Goal: Task Accomplishment & Management: Manage account settings

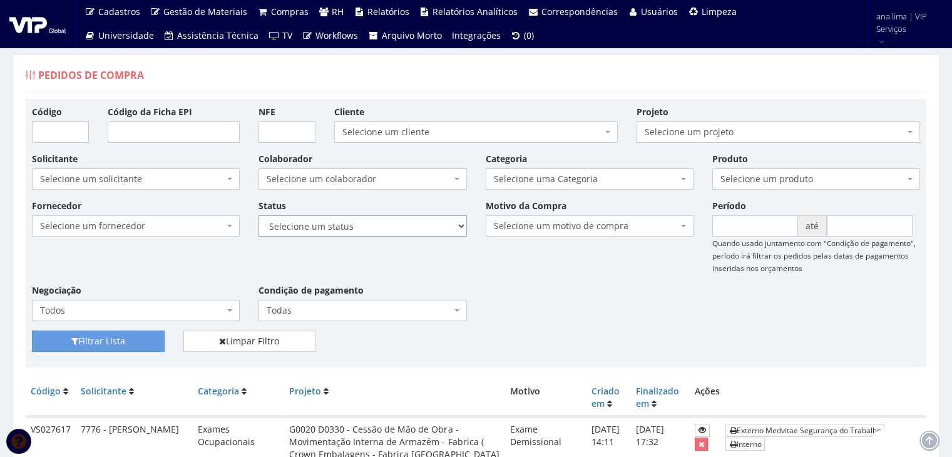
click at [383, 229] on select "Selecione um status Cancelado Aguardando Aprovação Diretoria Pedido Aprovado Ag…" at bounding box center [363, 225] width 208 height 21
select select "1"
click at [259, 215] on select "Selecione um status Cancelado Aguardando Aprovação Diretoria Pedido Aprovado Ag…" at bounding box center [363, 225] width 208 height 21
click at [97, 332] on button "Filtrar Lista" at bounding box center [98, 341] width 133 height 21
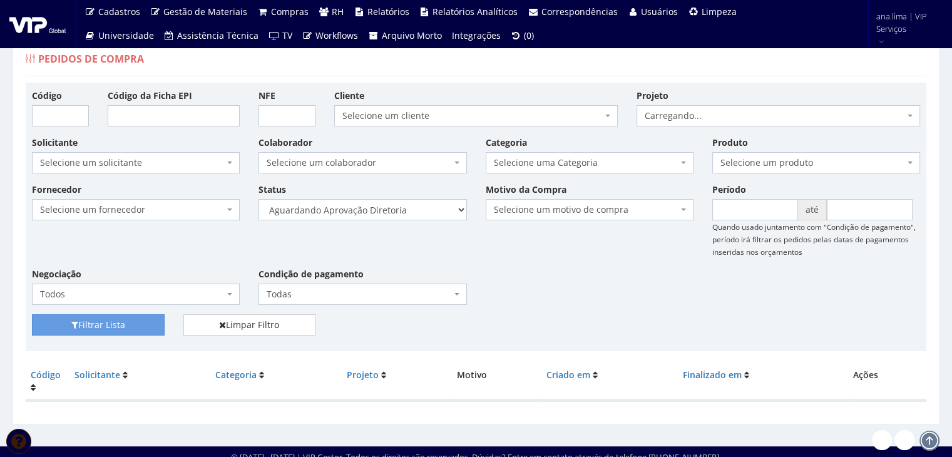
scroll to position [25, 0]
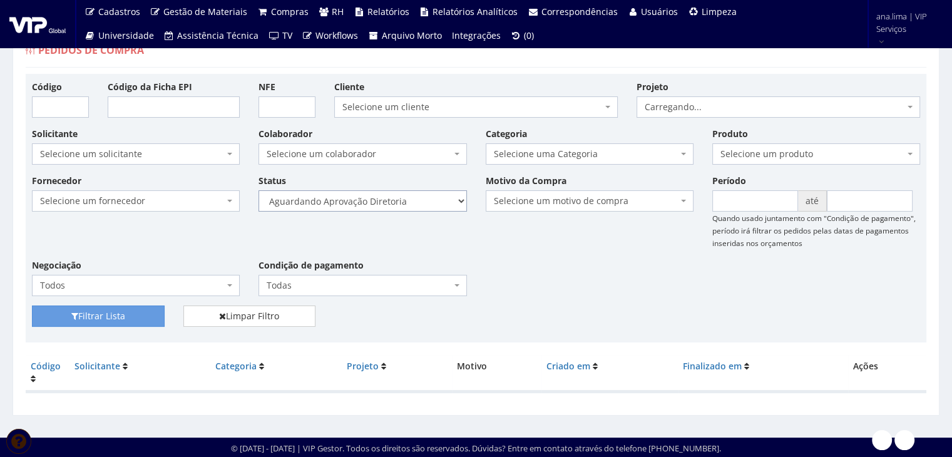
click at [411, 200] on select "Selecione um status Cancelado Aguardando Aprovação Diretoria Pedido Aprovado Ag…" at bounding box center [363, 200] width 208 height 21
click at [418, 203] on select "Selecione um status Cancelado Aguardando Aprovação Diretoria Pedido Aprovado Ag…" at bounding box center [363, 200] width 208 height 21
select select "4"
click at [259, 190] on select "Selecione um status Cancelado Aguardando Aprovação Diretoria Pedido Aprovado Ag…" at bounding box center [363, 200] width 208 height 21
click at [119, 313] on button "Filtrar Lista" at bounding box center [98, 315] width 133 height 21
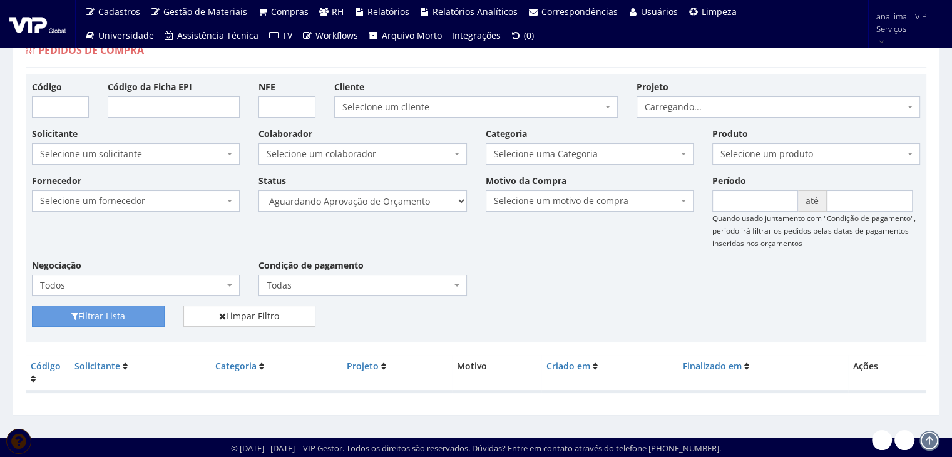
scroll to position [25, 0]
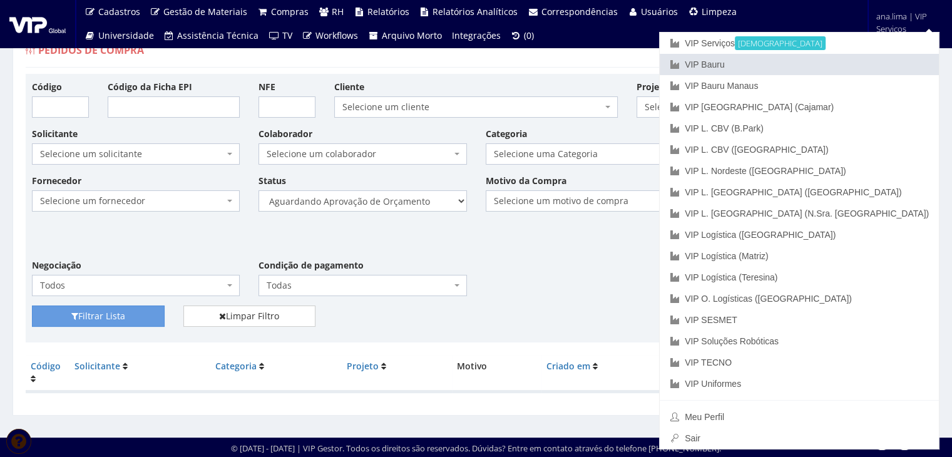
click at [870, 61] on link "VIP Bauru" at bounding box center [799, 64] width 279 height 21
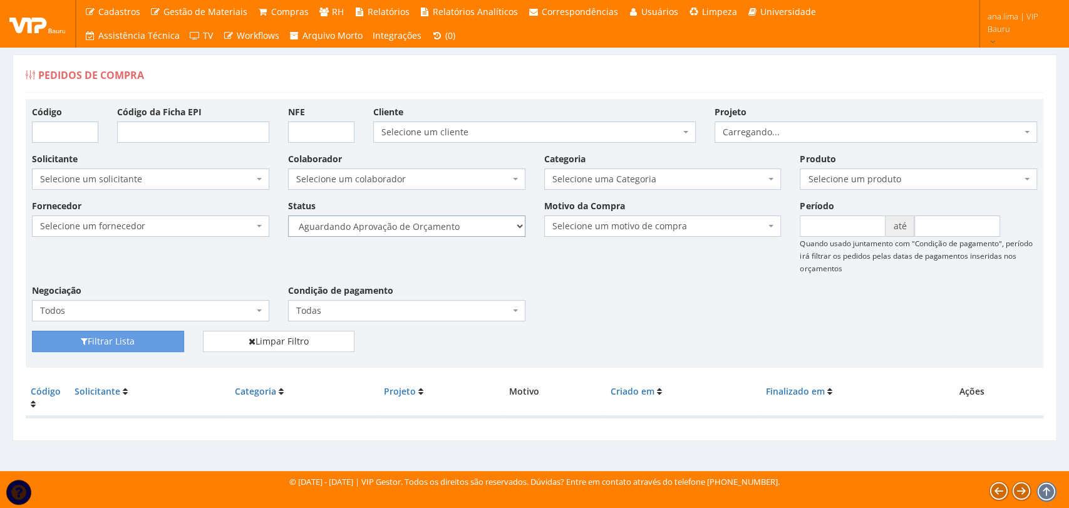
click at [475, 228] on select "Selecione um status Cancelado Aguardando Aprovação Diretoria Pedido Aprovado Ag…" at bounding box center [406, 225] width 237 height 21
select select "1"
click at [288, 215] on select "Selecione um status Cancelado Aguardando Aprovação Diretoria Pedido Aprovado Ag…" at bounding box center [406, 225] width 237 height 21
click at [125, 342] on button "Filtrar Lista" at bounding box center [108, 341] width 152 height 21
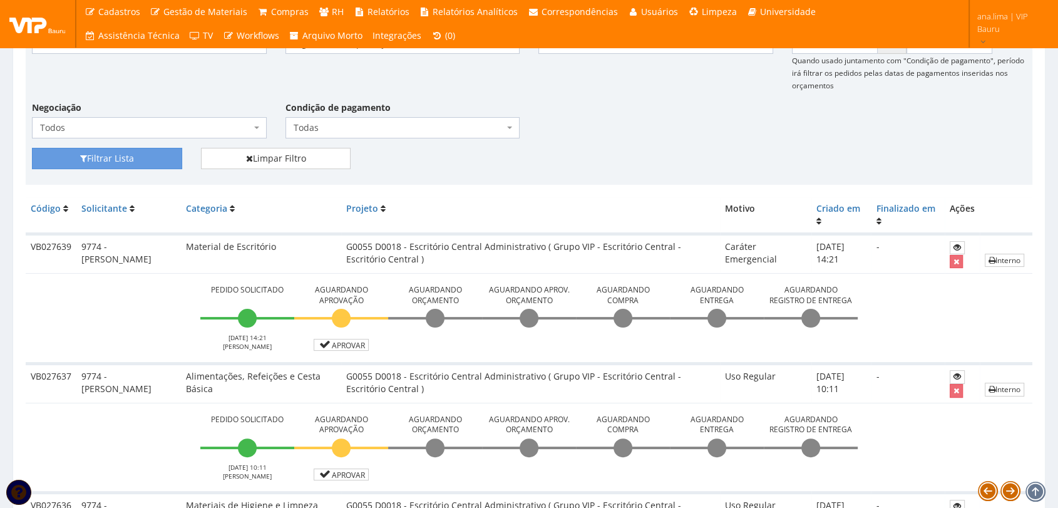
scroll to position [150, 0]
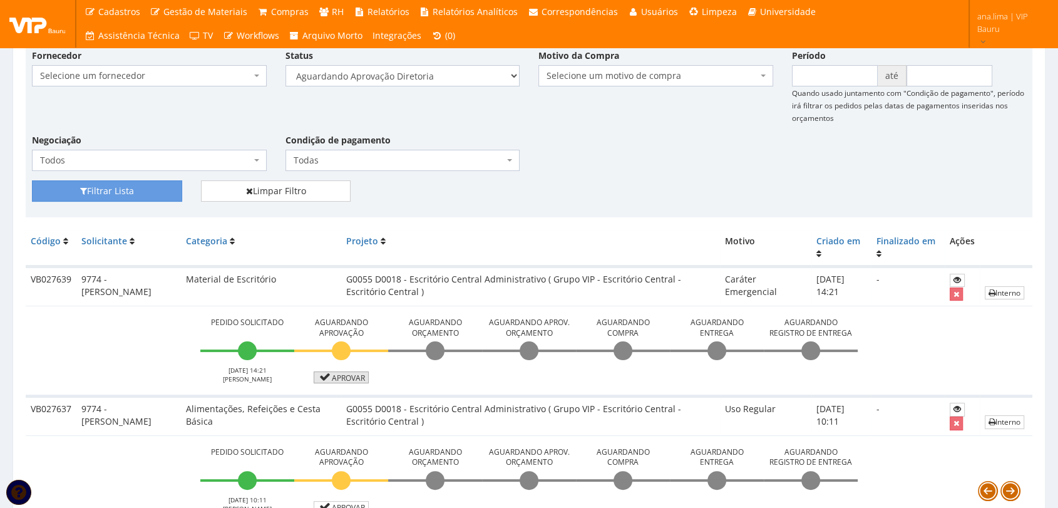
click at [330, 372] on link "Aprovar" at bounding box center [341, 377] width 55 height 12
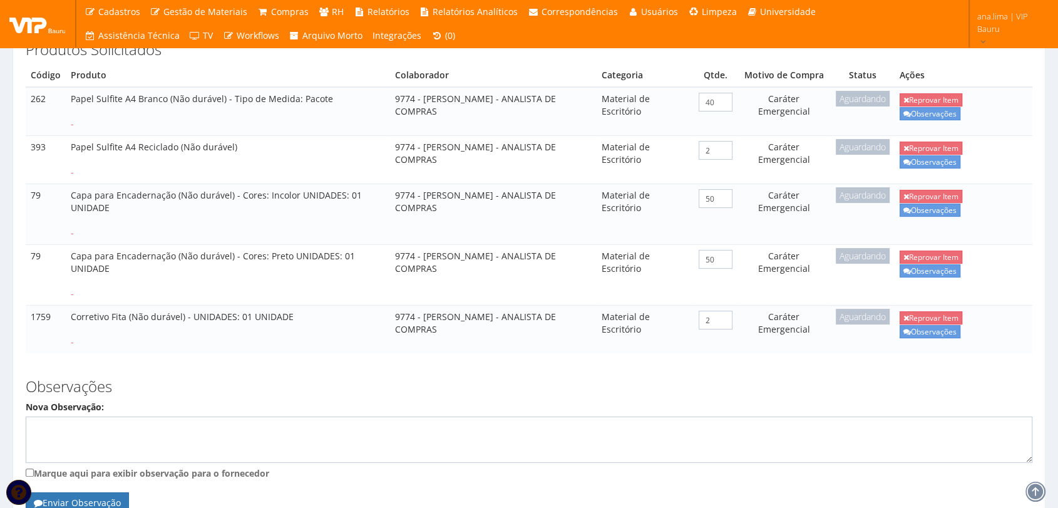
scroll to position [368, 0]
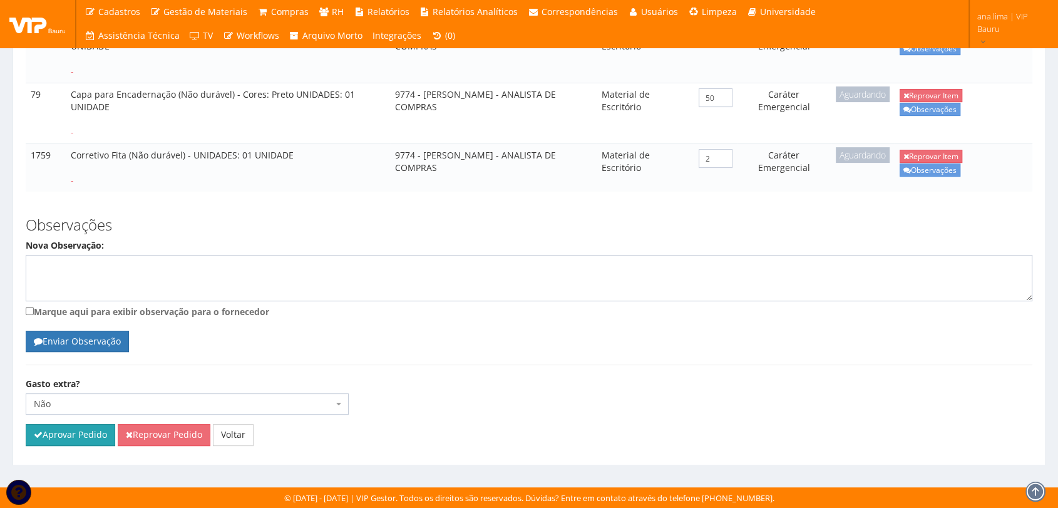
click at [92, 434] on button "Aprovar Pedido" at bounding box center [71, 434] width 90 height 21
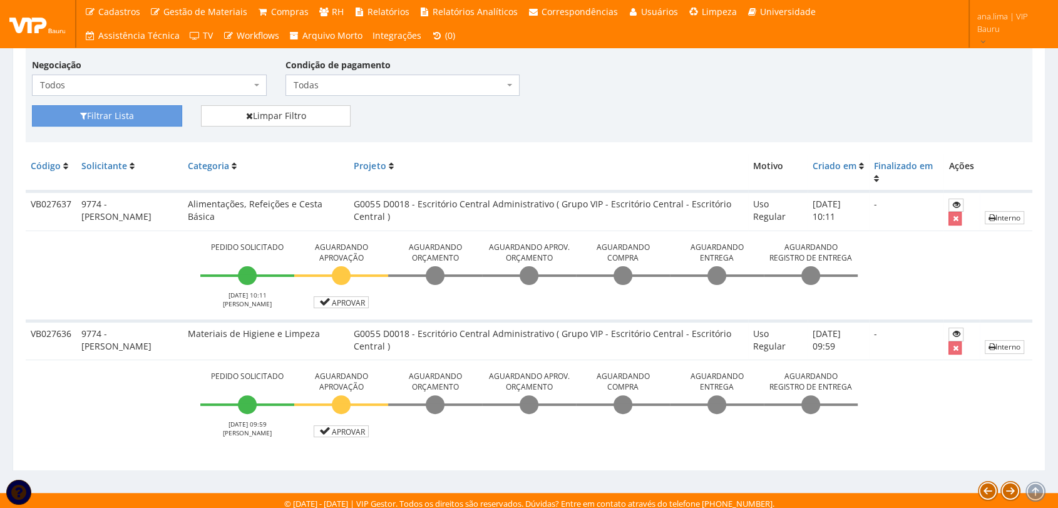
scroll to position [275, 0]
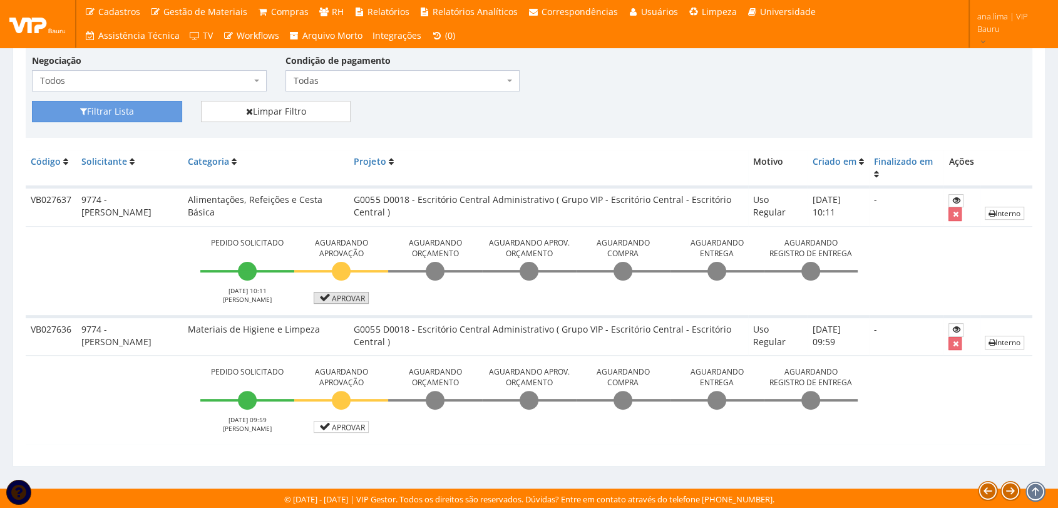
click at [333, 299] on link "Aprovar" at bounding box center [341, 298] width 55 height 12
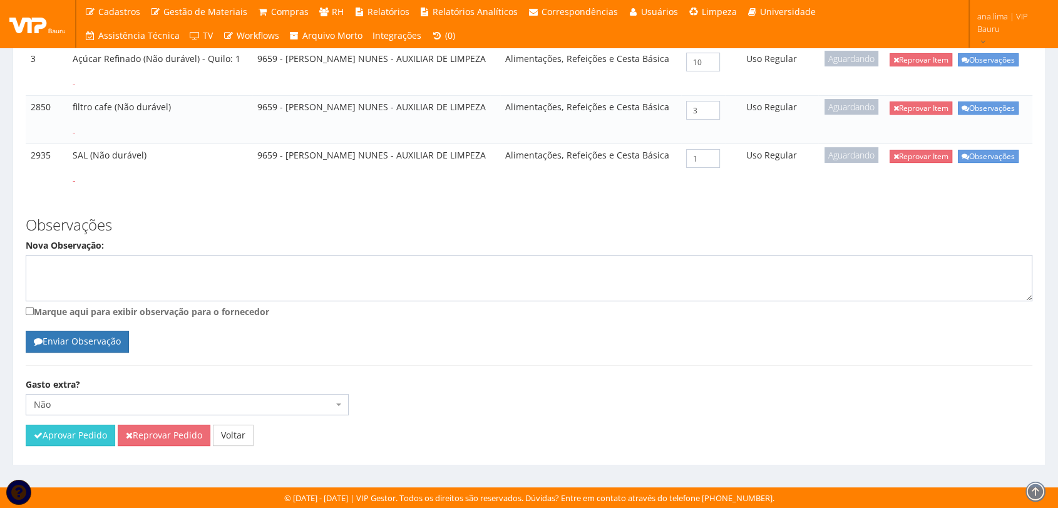
scroll to position [308, 0]
drag, startPoint x: 57, startPoint y: 436, endPoint x: 567, endPoint y: 61, distance: 632.8
click button "Aprovar Pedido"
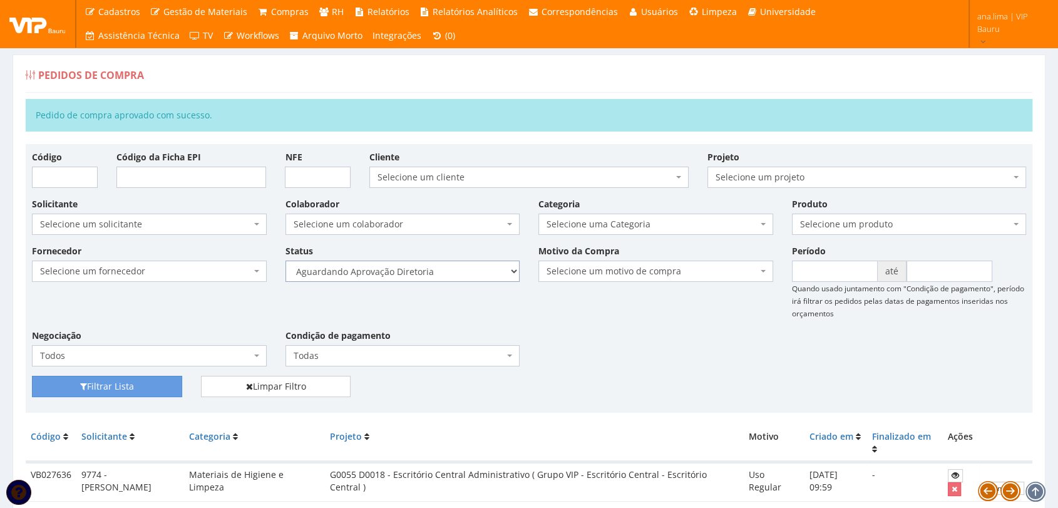
click at [413, 269] on select "Selecione um status Cancelado Aguardando Aprovação Diretoria Pedido Aprovado Ag…" at bounding box center [402, 270] width 235 height 21
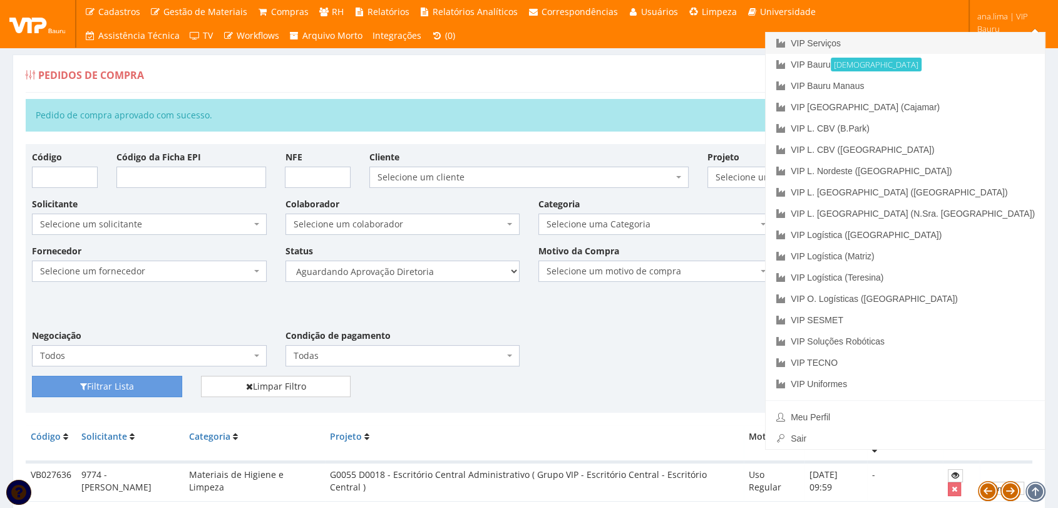
click at [961, 37] on link "VIP Serviços" at bounding box center [905, 43] width 279 height 21
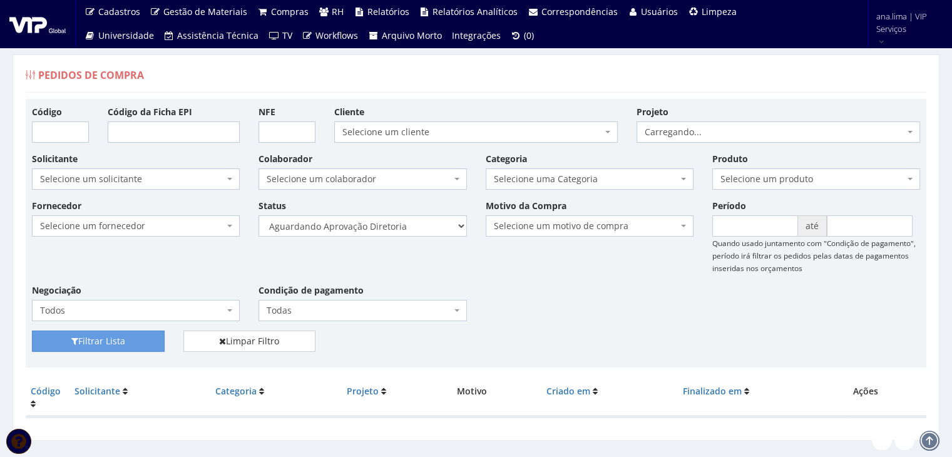
click at [259, 215] on select "Selecione um status Cancelado Aguardando Aprovação Diretoria Pedido Aprovado Ag…" at bounding box center [363, 225] width 208 height 21
click at [133, 338] on button "Filtrar Lista" at bounding box center [98, 341] width 133 height 21
click at [387, 223] on select "Selecione um status Cancelado Aguardando Aprovação Diretoria Pedido Aprovado Ag…" at bounding box center [363, 225] width 208 height 21
select select "4"
click at [259, 215] on select "Selecione um status Cancelado Aguardando Aprovação Diretoria Pedido Aprovado Ag…" at bounding box center [363, 225] width 208 height 21
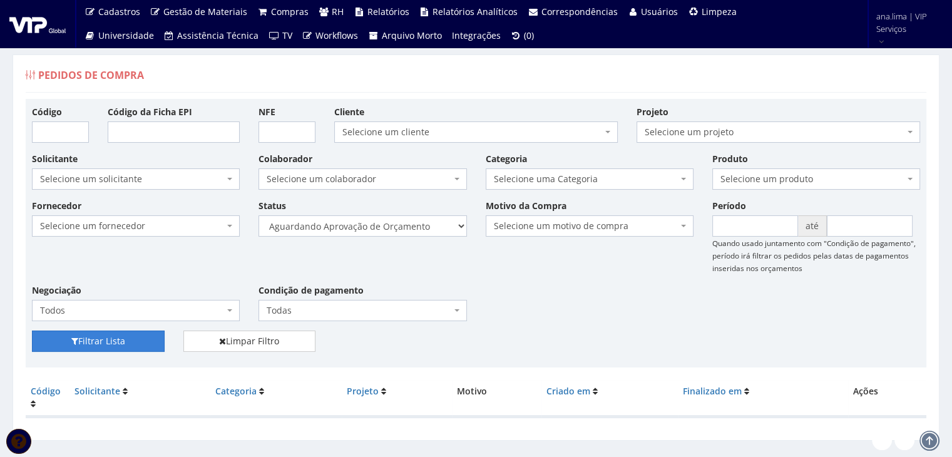
click at [139, 347] on button "Filtrar Lista" at bounding box center [98, 341] width 133 height 21
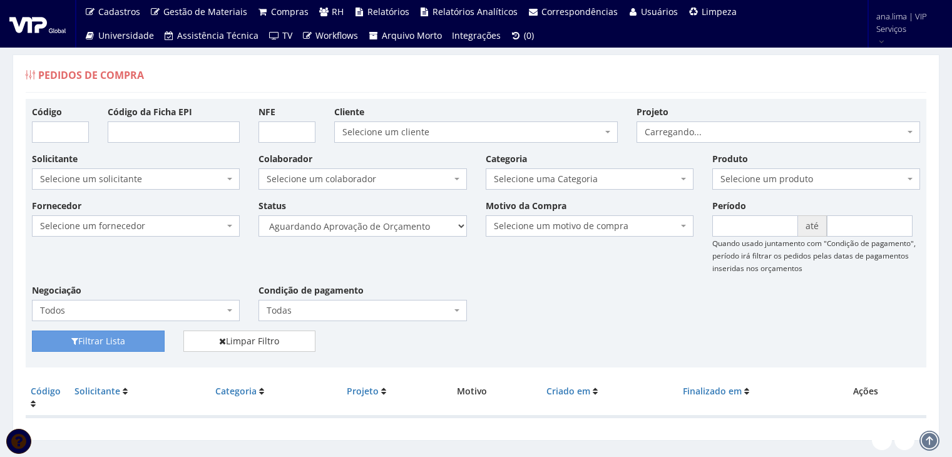
scroll to position [25, 0]
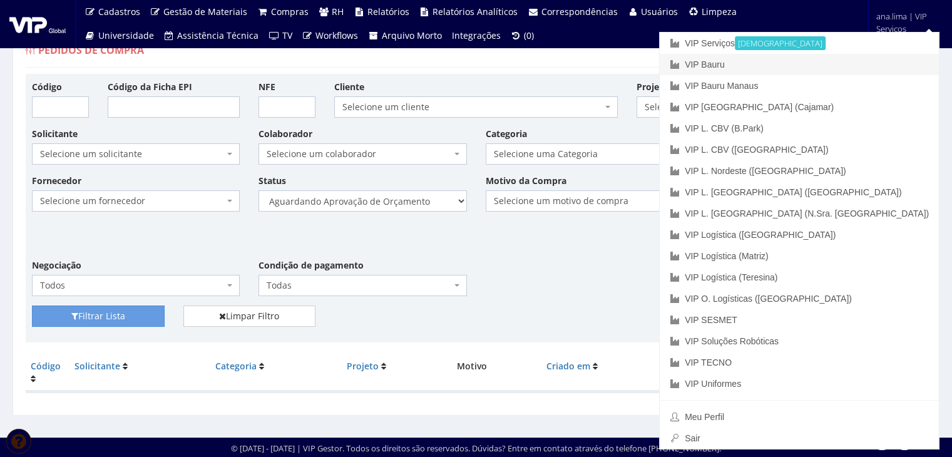
click at [851, 60] on link "VIP Bauru" at bounding box center [799, 64] width 279 height 21
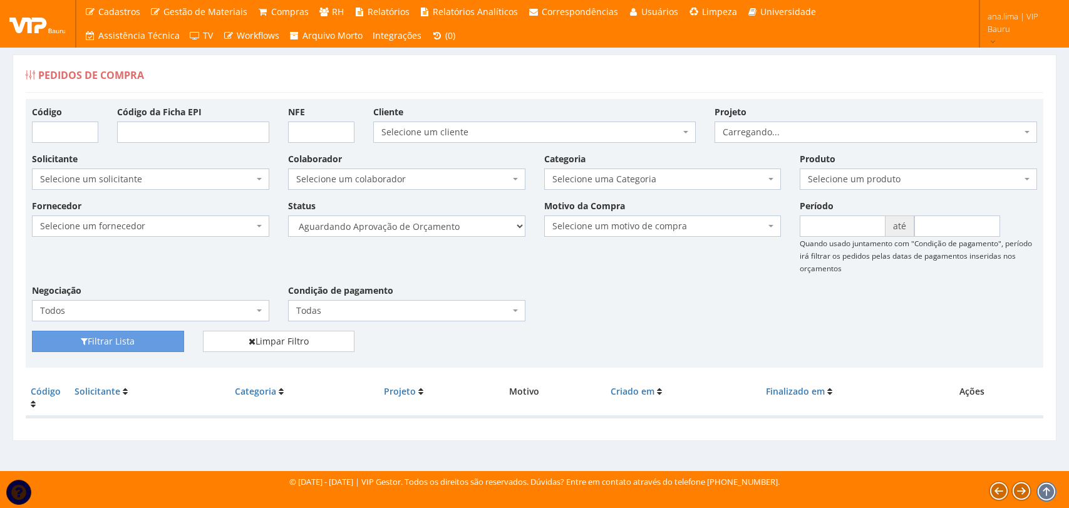
click at [447, 228] on select "Selecione um status Cancelado Aguardando Aprovação Diretoria Pedido Aprovado Ag…" at bounding box center [406, 225] width 237 height 21
select select "1"
click at [288, 215] on select "Selecione um status Cancelado Aguardando Aprovação Diretoria Pedido Aprovado Ag…" at bounding box center [406, 225] width 237 height 21
click at [152, 337] on button "Filtrar Lista" at bounding box center [108, 341] width 152 height 21
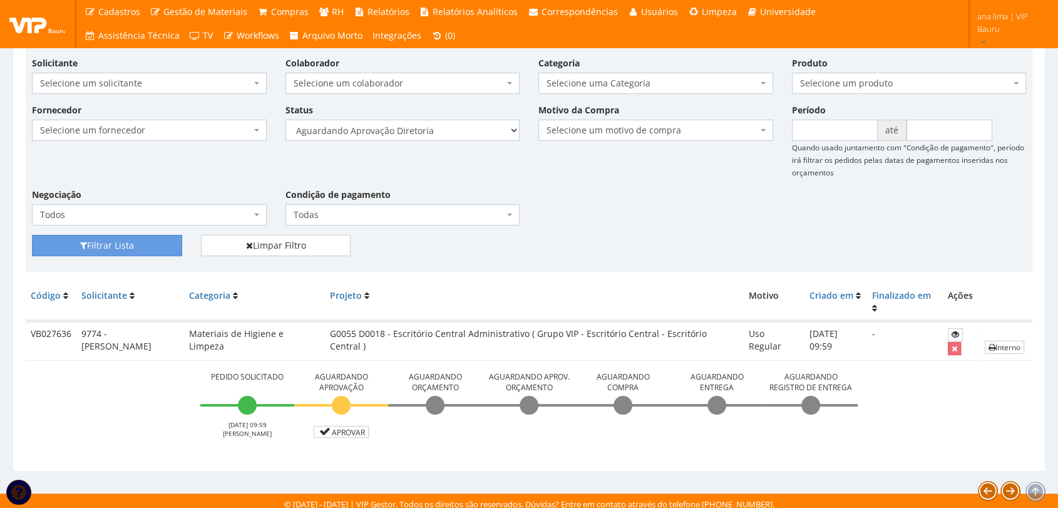
scroll to position [101, 0]
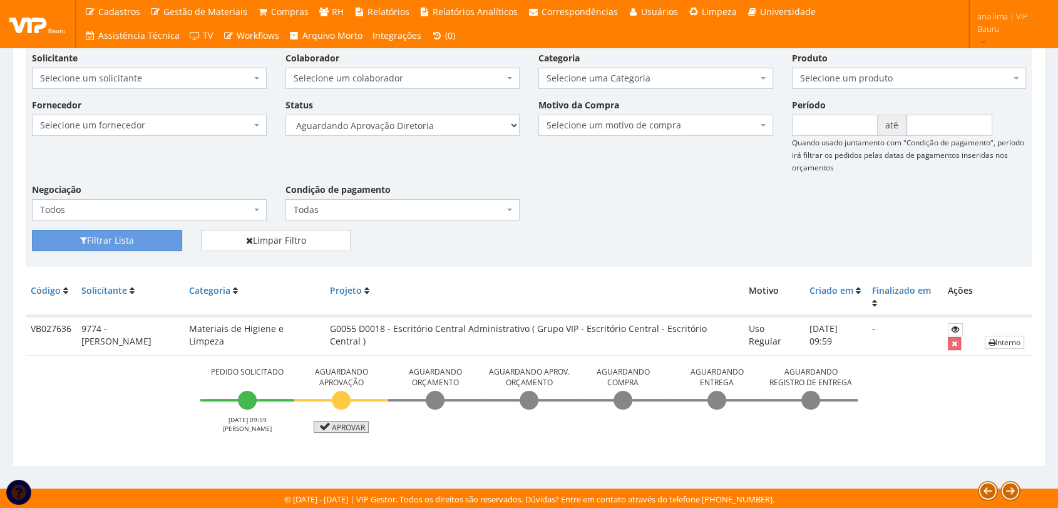
drag, startPoint x: 331, startPoint y: 426, endPoint x: 316, endPoint y: 398, distance: 31.4
click at [331, 426] on link "Aprovar" at bounding box center [341, 427] width 55 height 12
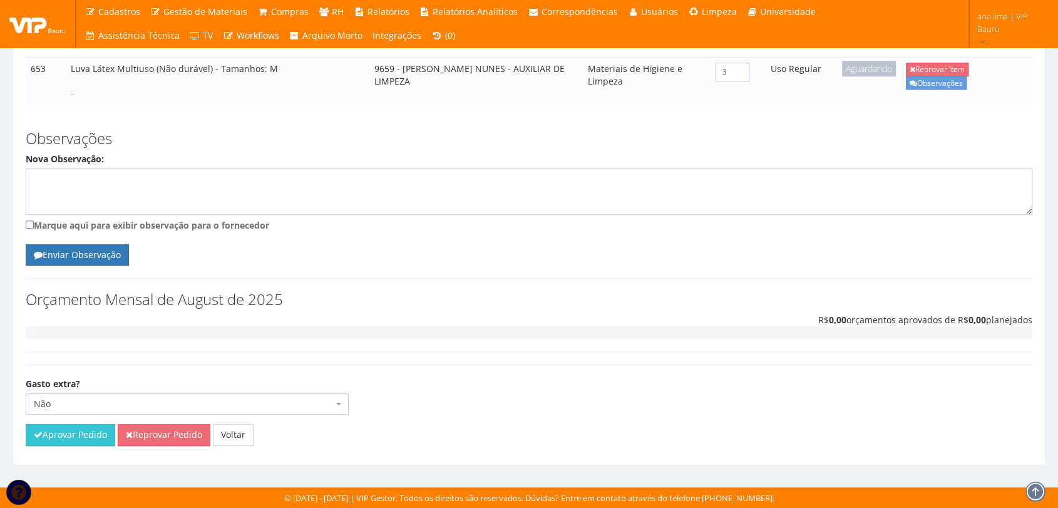
scroll to position [852, 0]
click at [85, 439] on button "Aprovar Pedido" at bounding box center [71, 434] width 90 height 21
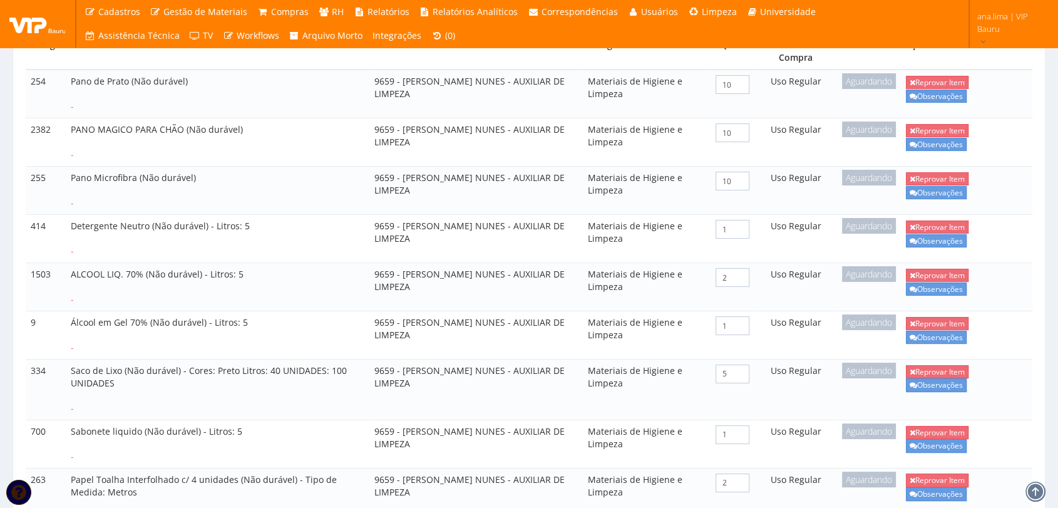
scroll to position [1, 0]
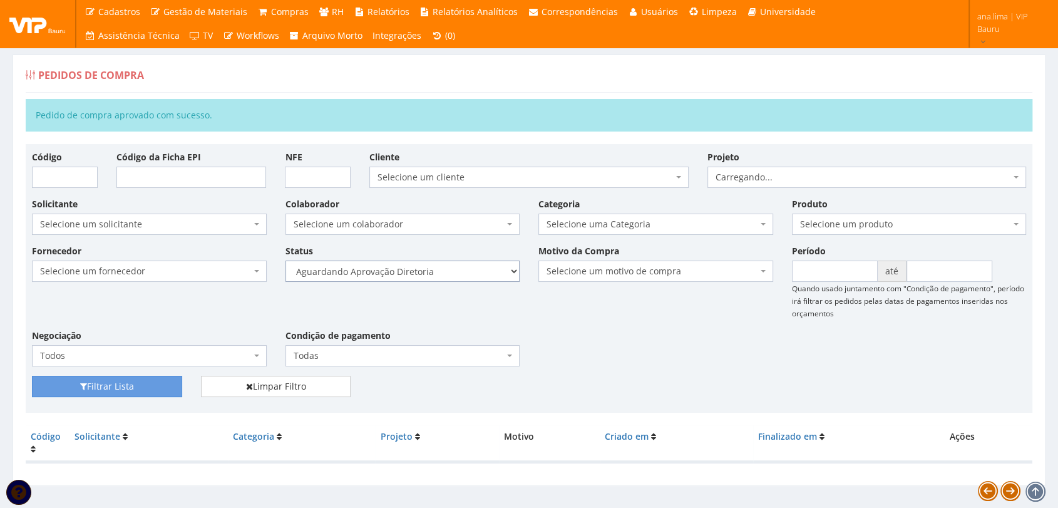
click at [449, 264] on select "Selecione um status Cancelado Aguardando Aprovação Diretoria Pedido Aprovado Ag…" at bounding box center [402, 270] width 235 height 21
select select "4"
click at [285, 260] on select "Selecione um status Cancelado Aguardando Aprovação Diretoria Pedido Aprovado Ag…" at bounding box center [402, 270] width 235 height 21
drag, startPoint x: 140, startPoint y: 391, endPoint x: 337, endPoint y: 344, distance: 202.6
click at [140, 389] on button "Filtrar Lista" at bounding box center [107, 386] width 150 height 21
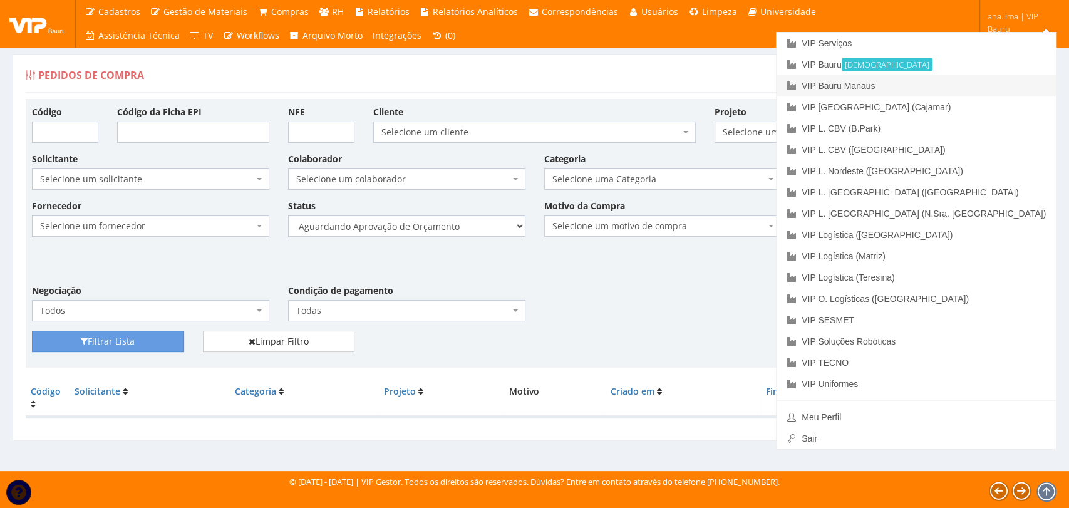
click at [967, 89] on link "VIP Bauru Manaus" at bounding box center [915, 85] width 279 height 21
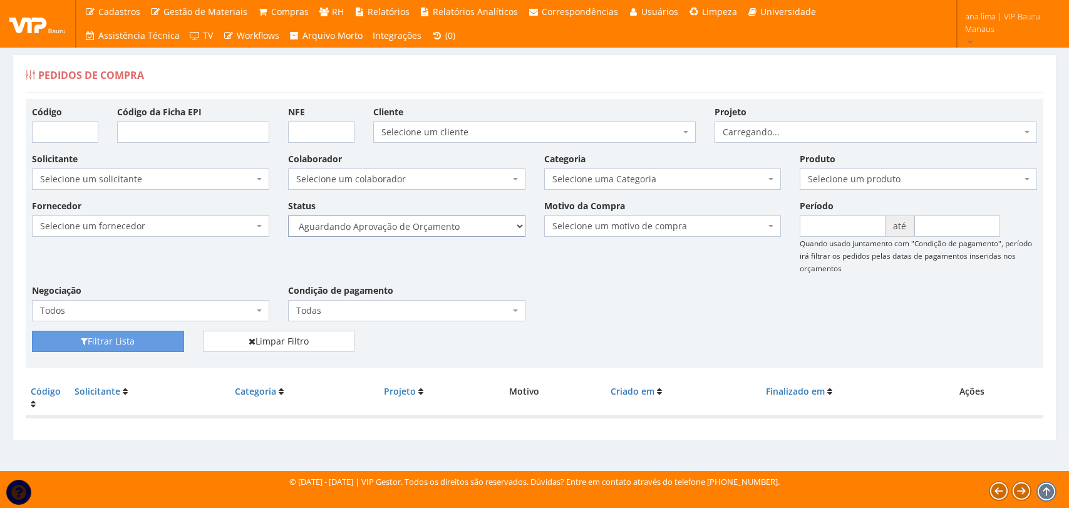
drag, startPoint x: 0, startPoint y: 0, endPoint x: 447, endPoint y: 234, distance: 504.6
click at [447, 233] on select "Selecione um status Cancelado Aguardando Aprovação Diretoria Pedido Aprovado Ag…" at bounding box center [406, 225] width 237 height 21
select select "1"
click at [288, 215] on select "Selecione um status Cancelado Aguardando Aprovação Diretoria Pedido Aprovado Ag…" at bounding box center [406, 225] width 237 height 21
drag, startPoint x: 172, startPoint y: 342, endPoint x: 458, endPoint y: 237, distance: 304.8
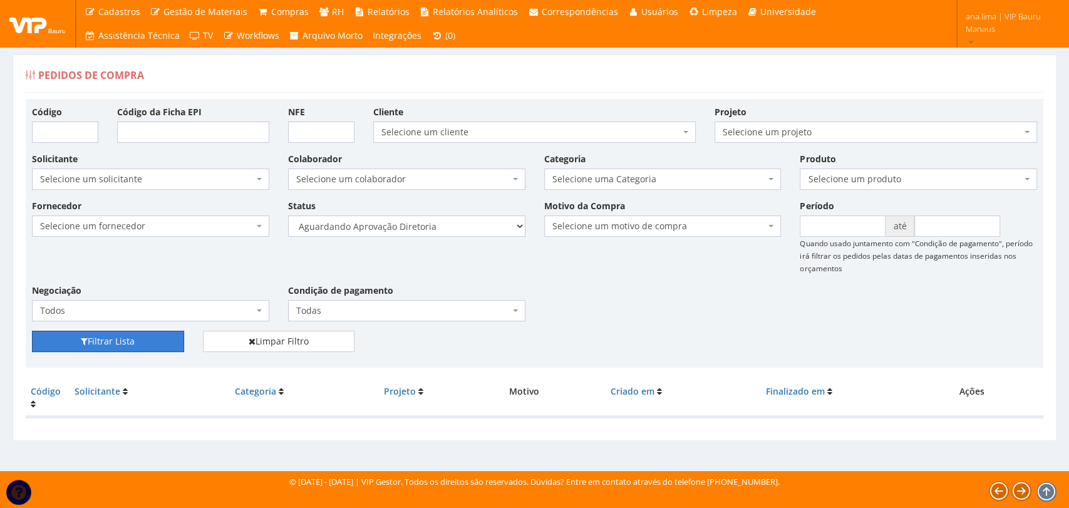
click at [173, 341] on button "Filtrar Lista" at bounding box center [108, 341] width 152 height 21
click at [456, 231] on select "Selecione um status Cancelado Aguardando Aprovação Diretoria Pedido Aprovado Ag…" at bounding box center [406, 225] width 237 height 21
select select "4"
click at [288, 215] on select "Selecione um status Cancelado Aguardando Aprovação Diretoria Pedido Aprovado Ag…" at bounding box center [406, 225] width 237 height 21
drag, startPoint x: 130, startPoint y: 341, endPoint x: 215, endPoint y: 312, distance: 89.9
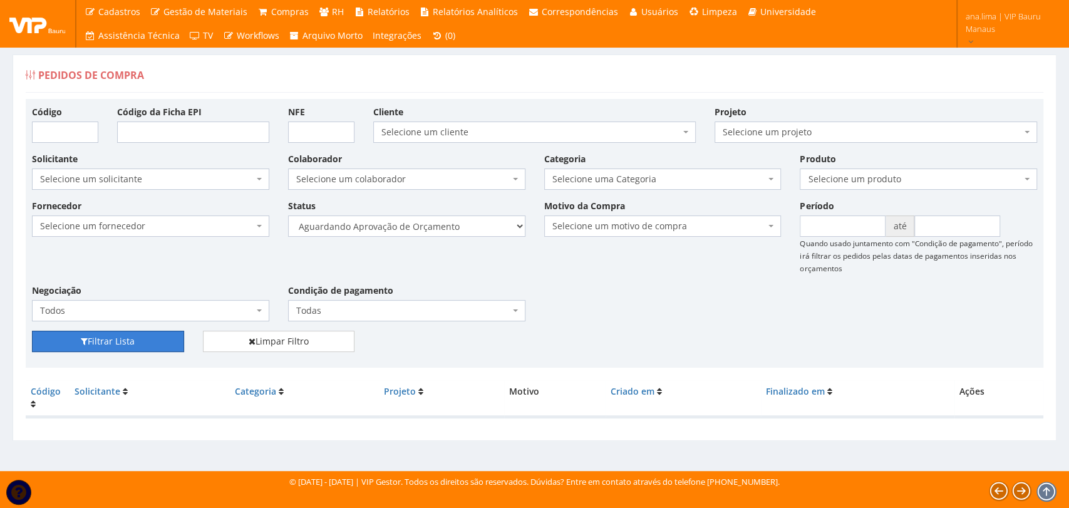
click at [133, 339] on button "Filtrar Lista" at bounding box center [108, 341] width 152 height 21
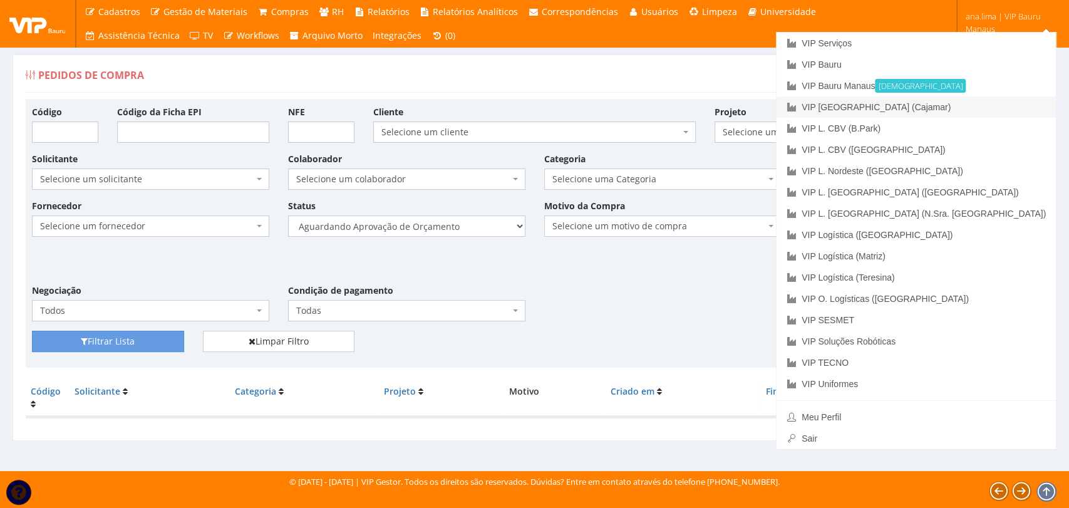
click at [982, 107] on link "VIP [GEOGRAPHIC_DATA] (Cajamar)" at bounding box center [915, 106] width 279 height 21
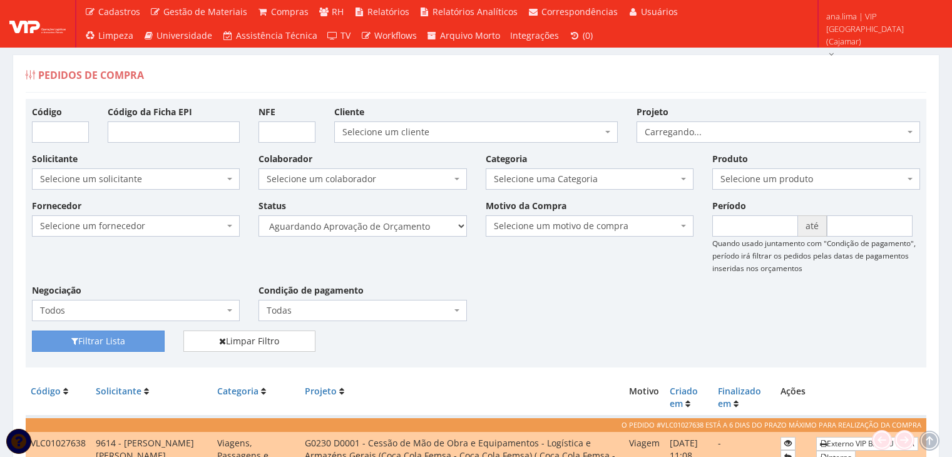
scroll to position [178, 0]
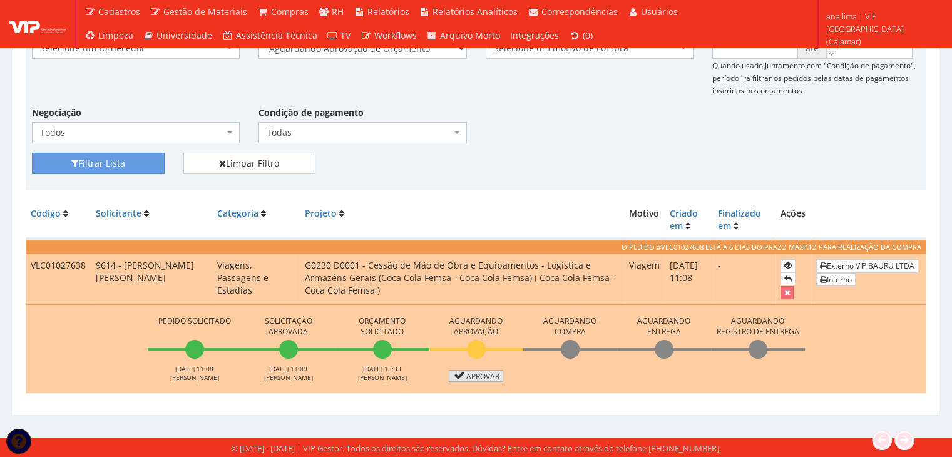
click at [477, 374] on link "Aprovar" at bounding box center [476, 376] width 55 height 12
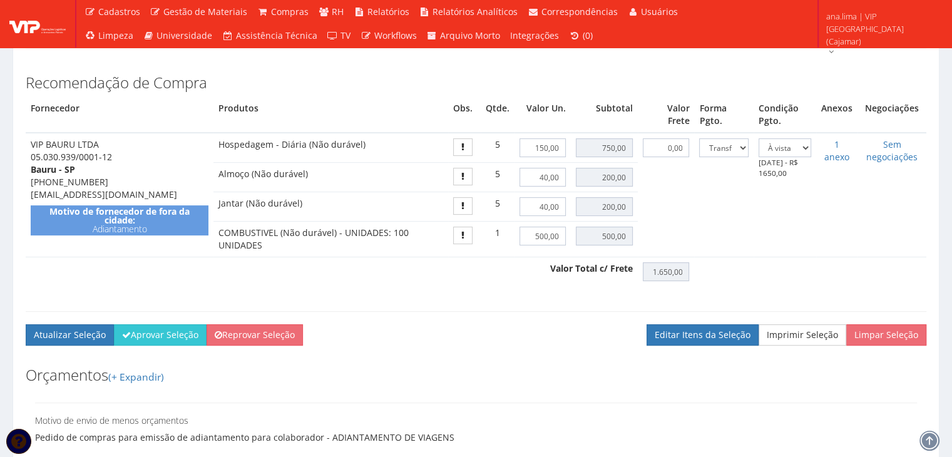
scroll to position [438, 0]
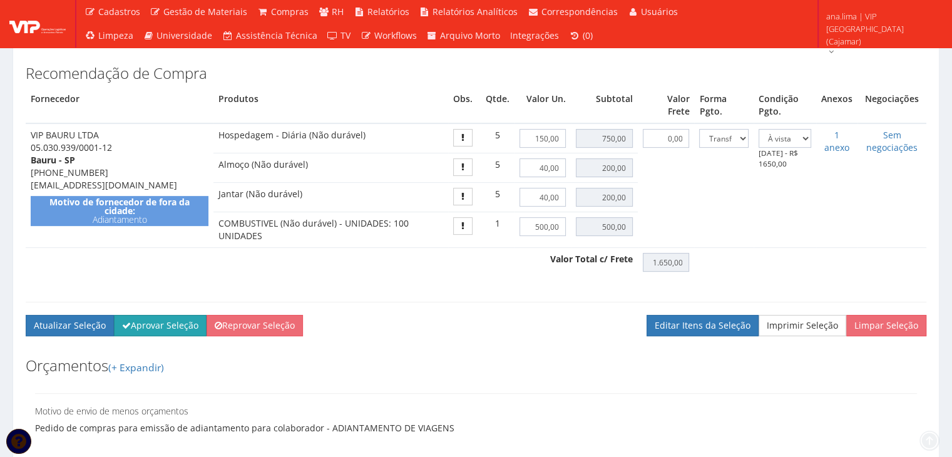
click at [151, 323] on button "Aprovar Seleção" at bounding box center [160, 325] width 93 height 21
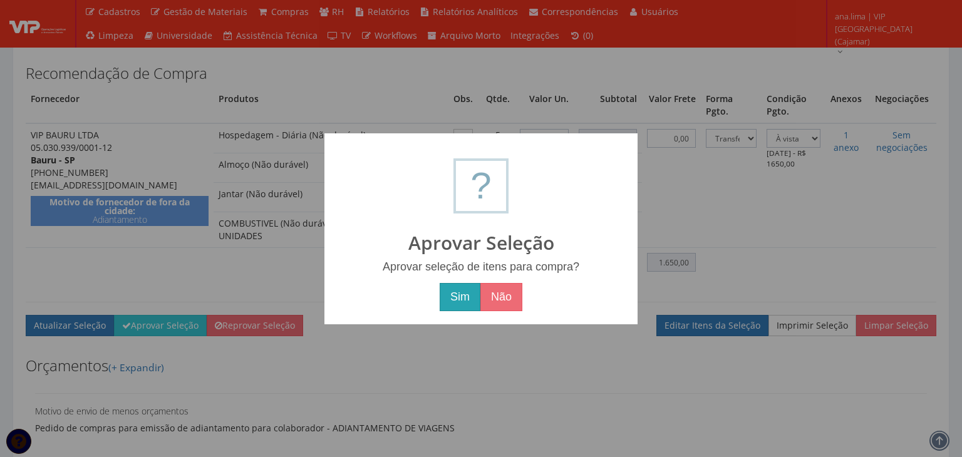
click at [458, 300] on button "Sim" at bounding box center [459, 297] width 41 height 29
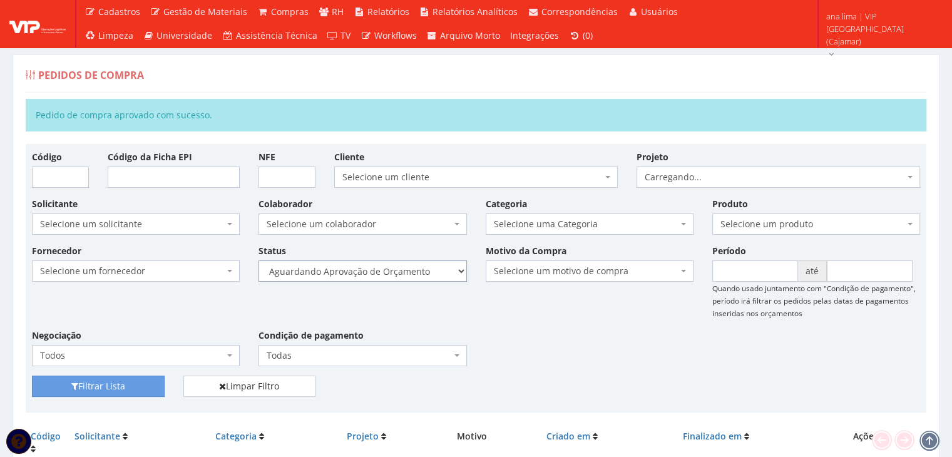
drag, startPoint x: 408, startPoint y: 264, endPoint x: 414, endPoint y: 271, distance: 9.3
click at [408, 264] on select "Selecione um status Cancelado Aguardando Aprovação Diretoria Pedido Aprovado Ag…" at bounding box center [363, 270] width 208 height 21
select select "1"
click at [259, 260] on select "Selecione um status Cancelado Aguardando Aprovação Diretoria Pedido Aprovado Ag…" at bounding box center [363, 270] width 208 height 21
click at [124, 389] on button "Filtrar Lista" at bounding box center [98, 386] width 133 height 21
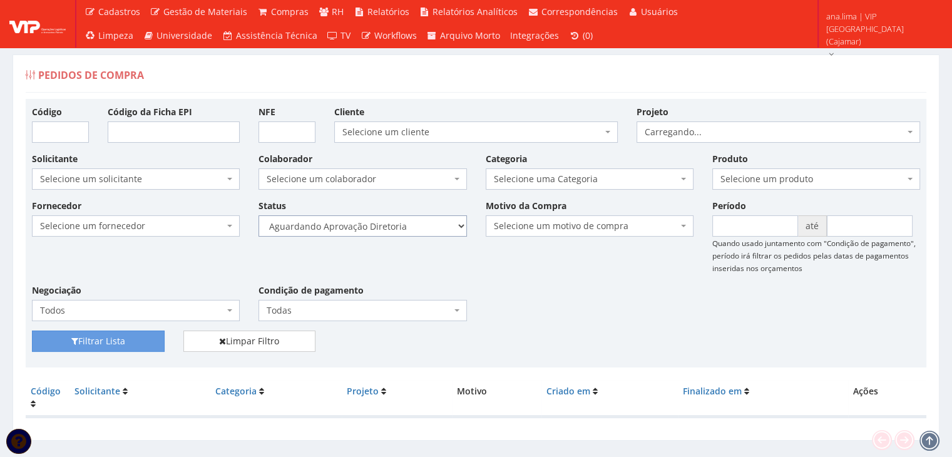
click at [411, 233] on select "Selecione um status Cancelado Aguardando Aprovação Diretoria Pedido Aprovado Ag…" at bounding box center [363, 225] width 208 height 21
select select "4"
click at [259, 215] on select "Selecione um status Cancelado Aguardando Aprovação Diretoria Pedido Aprovado Ag…" at bounding box center [363, 225] width 208 height 21
click at [119, 339] on button "Filtrar Lista" at bounding box center [98, 341] width 133 height 21
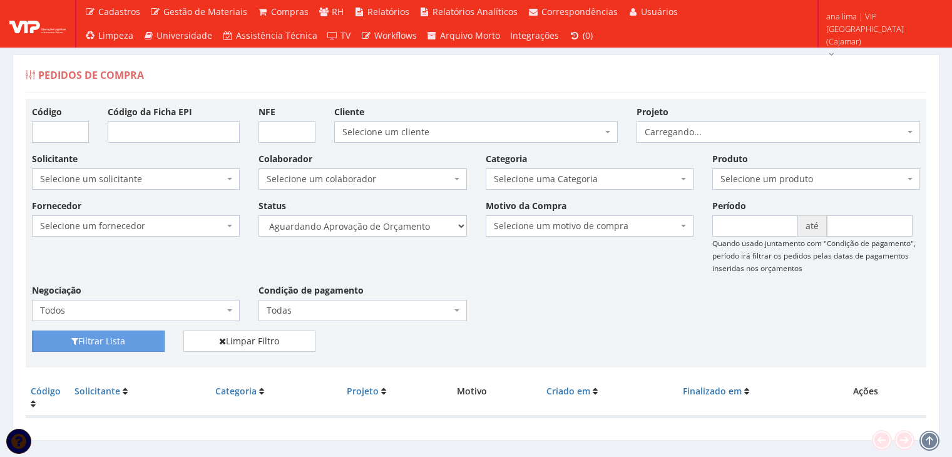
scroll to position [25, 0]
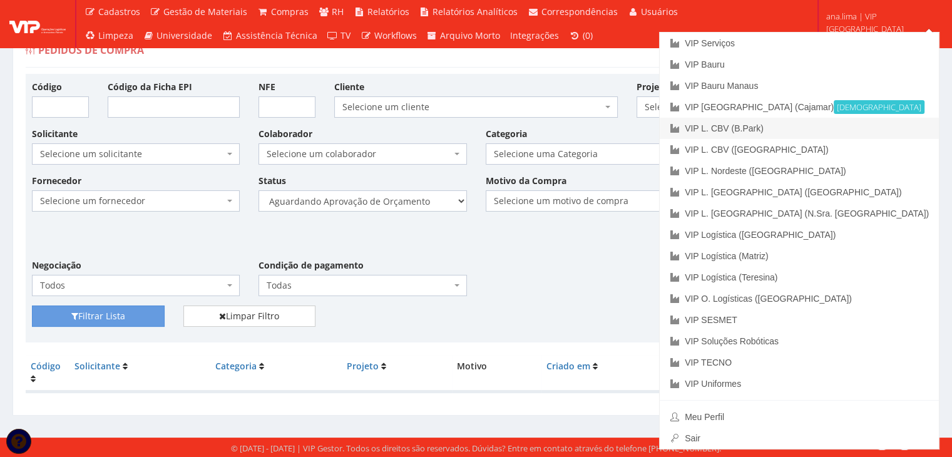
click at [871, 129] on link "VIP L. CBV (B.Park)" at bounding box center [799, 128] width 279 height 21
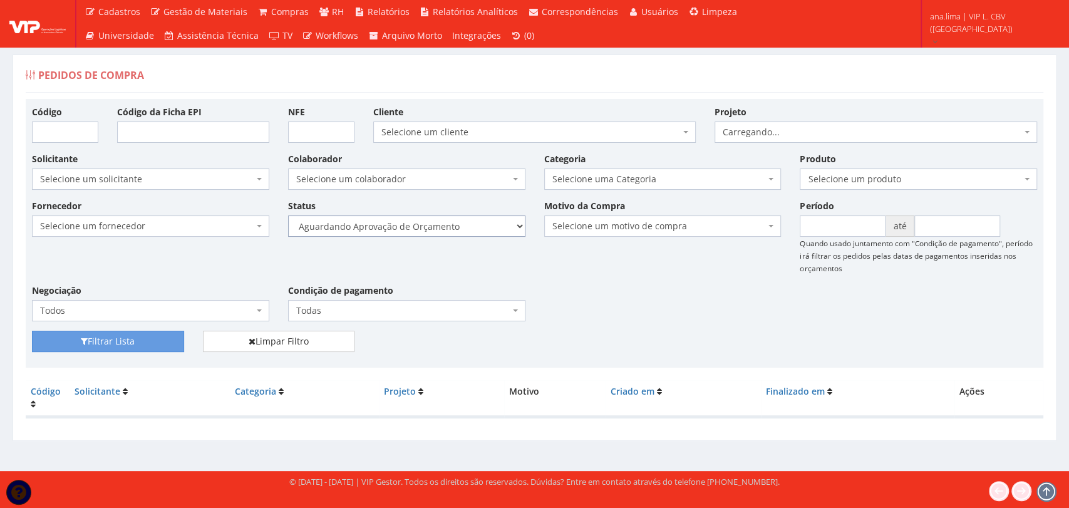
click at [441, 222] on select "Selecione um status Cancelado Aguardando Aprovação Diretoria Pedido Aprovado Ag…" at bounding box center [406, 225] width 237 height 21
select select "1"
click at [288, 215] on select "Selecione um status Cancelado Aguardando Aprovação Diretoria Pedido Aprovado Ag…" at bounding box center [406, 225] width 237 height 21
drag, startPoint x: 174, startPoint y: 341, endPoint x: 280, endPoint y: 292, distance: 116.5
click at [174, 339] on button "Filtrar Lista" at bounding box center [108, 341] width 152 height 21
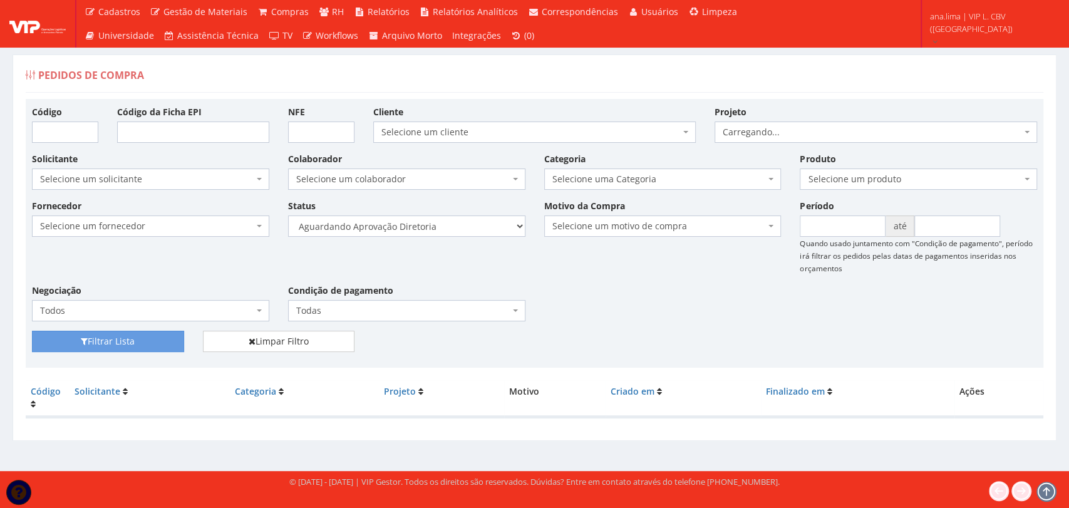
select select "4"
click at [288, 215] on select "Selecione um status Cancelado Aguardando Aprovação Diretoria Pedido Aprovado Ag…" at bounding box center [406, 225] width 237 height 21
click at [120, 348] on button "Filtrar Lista" at bounding box center [108, 341] width 152 height 21
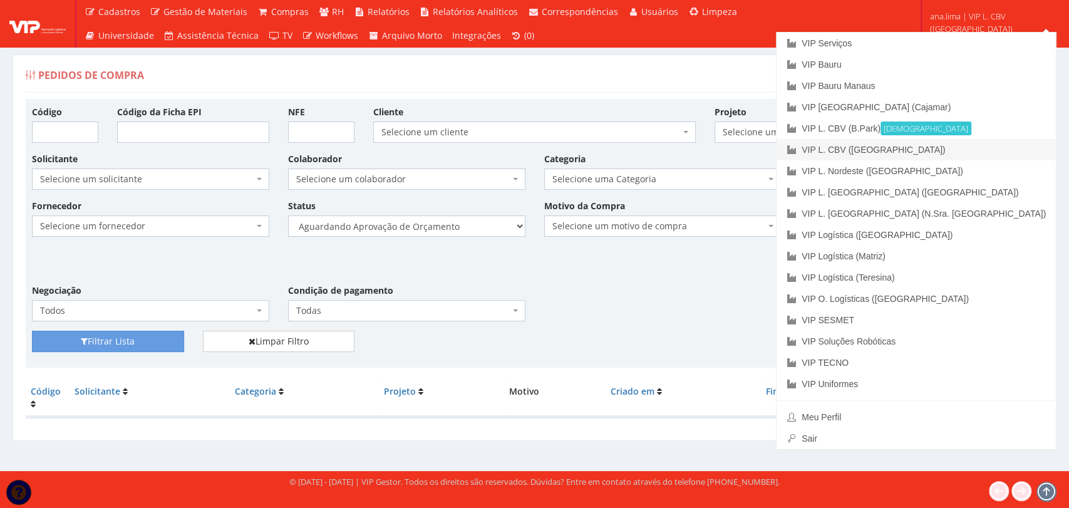
click at [978, 155] on link "VIP L. CBV ([GEOGRAPHIC_DATA])" at bounding box center [915, 149] width 279 height 21
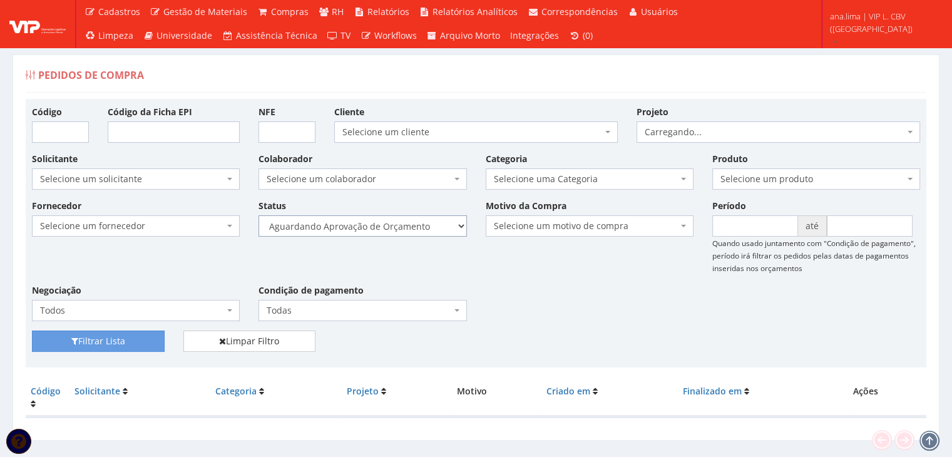
drag, startPoint x: 0, startPoint y: 0, endPoint x: 385, endPoint y: 233, distance: 450.3
click at [385, 227] on select "Selecione um status Cancelado Aguardando Aprovação Diretoria Pedido Aprovado Ag…" at bounding box center [363, 225] width 208 height 21
select select "1"
click at [259, 215] on select "Selecione um status Cancelado Aguardando Aprovação Diretoria Pedido Aprovado Ag…" at bounding box center [363, 225] width 208 height 21
click at [153, 334] on button "Filtrar Lista" at bounding box center [98, 341] width 133 height 21
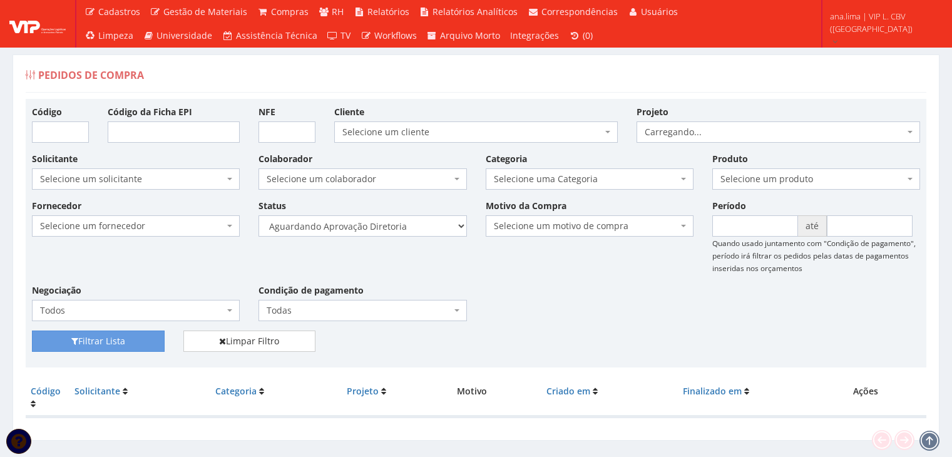
click at [376, 232] on select "Selecione um status Cancelado Aguardando Aprovação Diretoria Pedido Aprovado Ag…" at bounding box center [363, 225] width 208 height 21
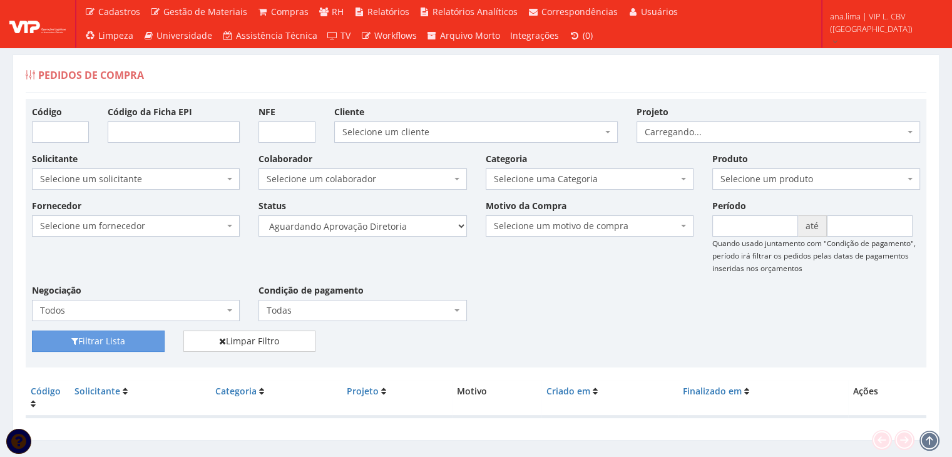
select select "4"
click at [259, 215] on select "Selecione um status Cancelado Aguardando Aprovação Diretoria Pedido Aprovado Ag…" at bounding box center [363, 225] width 208 height 21
click at [128, 340] on button "Filtrar Lista" at bounding box center [98, 341] width 133 height 21
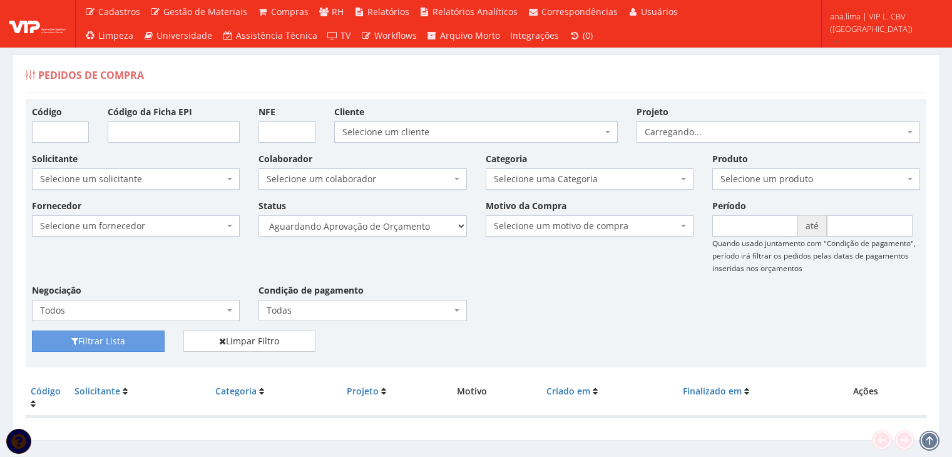
scroll to position [25, 0]
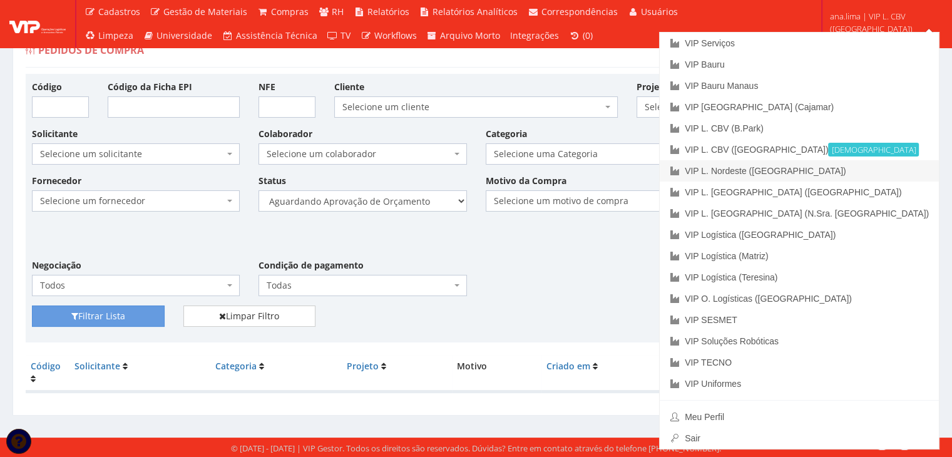
click at [906, 172] on link "VIP L. Nordeste ([GEOGRAPHIC_DATA])" at bounding box center [799, 170] width 279 height 21
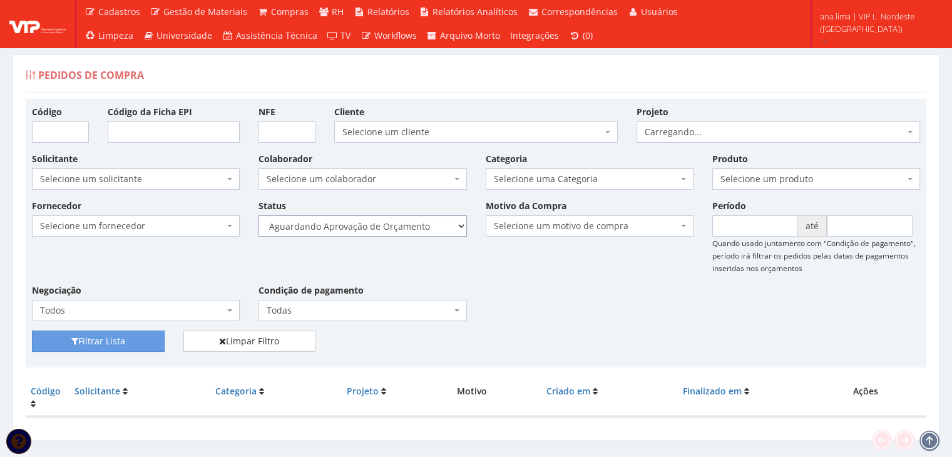
drag, startPoint x: 0, startPoint y: 0, endPoint x: 389, endPoint y: 223, distance: 448.1
click at [389, 223] on select "Selecione um status Cancelado Aguardando Aprovação Diretoria Pedido Aprovado Ag…" at bounding box center [363, 225] width 208 height 21
select select "1"
click at [259, 215] on select "Selecione um status Cancelado Aguardando Aprovação Diretoria Pedido Aprovado Ag…" at bounding box center [363, 225] width 208 height 21
click at [143, 337] on button "Filtrar Lista" at bounding box center [98, 341] width 133 height 21
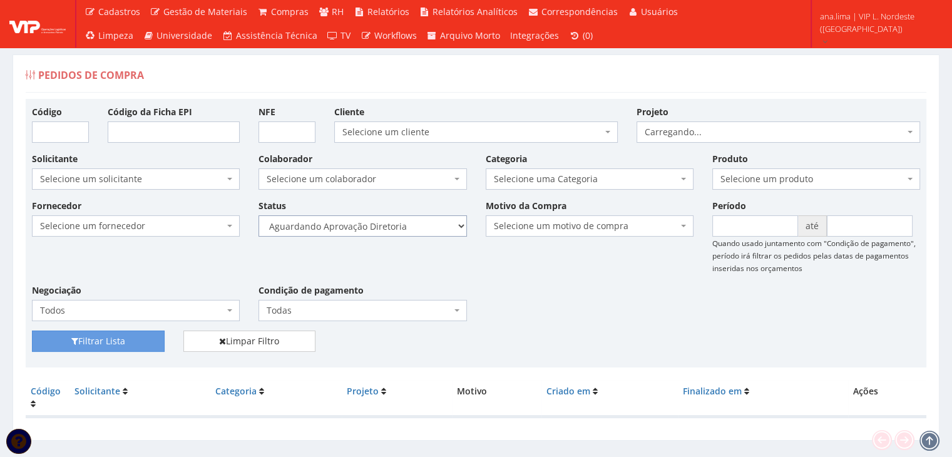
drag, startPoint x: 0, startPoint y: 0, endPoint x: 414, endPoint y: 234, distance: 475.4
click at [414, 231] on select "Selecione um status Cancelado Aguardando Aprovação Diretoria Pedido Aprovado Ag…" at bounding box center [363, 225] width 208 height 21
select select "4"
click at [259, 215] on select "Selecione um status Cancelado Aguardando Aprovação Diretoria Pedido Aprovado Ag…" at bounding box center [363, 225] width 208 height 21
drag, startPoint x: 128, startPoint y: 339, endPoint x: 158, endPoint y: 332, distance: 30.8
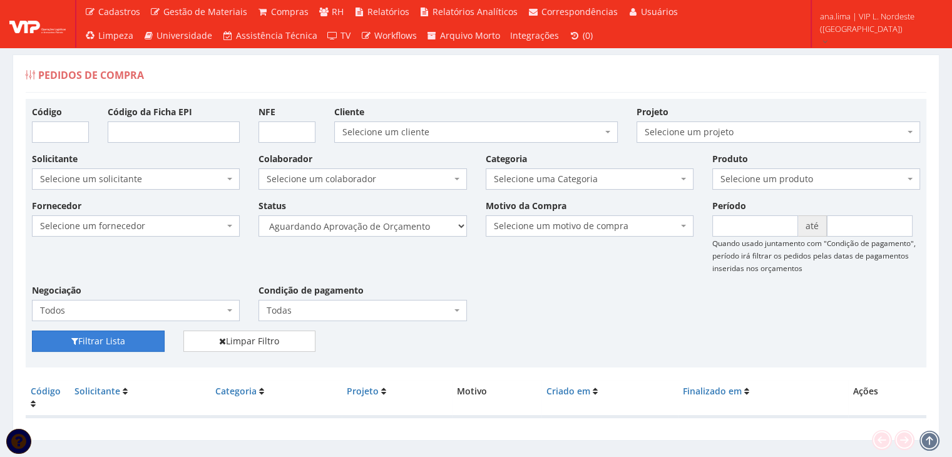
click at [128, 339] on button "Filtrar Lista" at bounding box center [98, 341] width 133 height 21
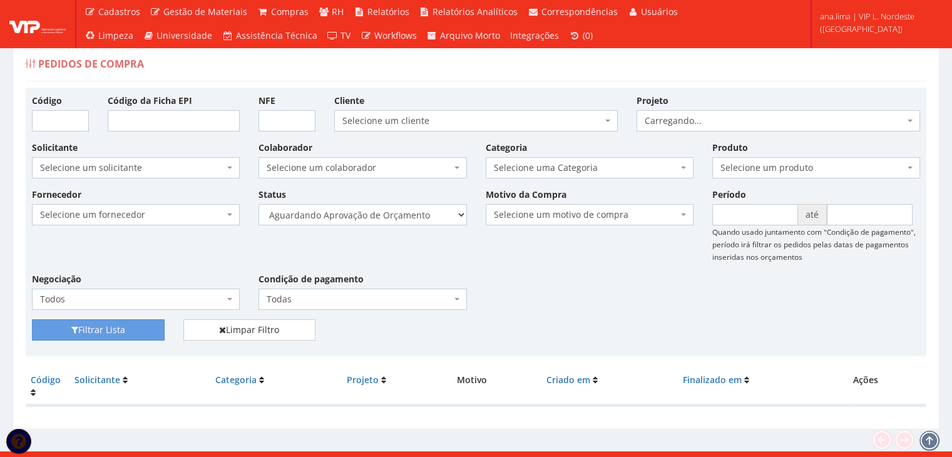
scroll to position [25, 0]
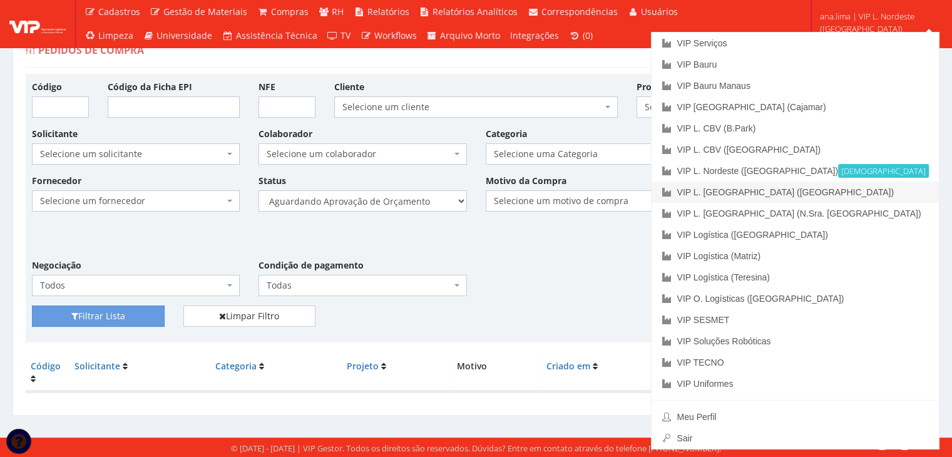
click at [884, 188] on link "VIP L. [GEOGRAPHIC_DATA] ([GEOGRAPHIC_DATA])" at bounding box center [795, 192] width 287 height 21
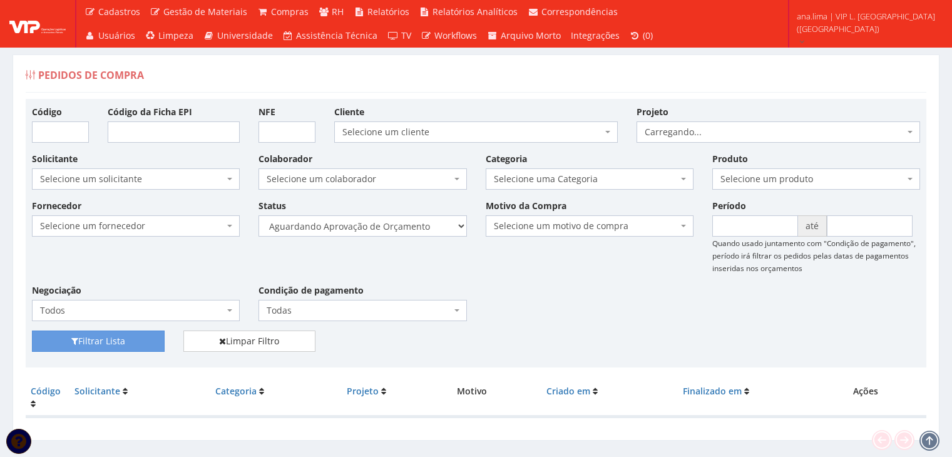
click at [421, 228] on select "Selecione um status Cancelado Aguardando Aprovação Diretoria Pedido Aprovado Ag…" at bounding box center [363, 225] width 208 height 21
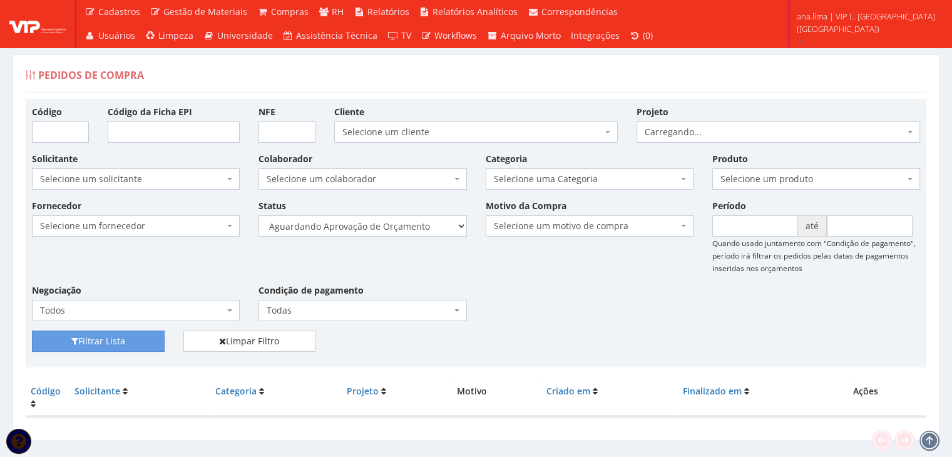
select select "1"
click at [259, 215] on select "Selecione um status Cancelado Aguardando Aprovação Diretoria Pedido Aprovado Ag…" at bounding box center [363, 225] width 208 height 21
drag, startPoint x: 140, startPoint y: 342, endPoint x: 183, endPoint y: 319, distance: 49.0
click at [145, 336] on button "Filtrar Lista" at bounding box center [98, 341] width 133 height 21
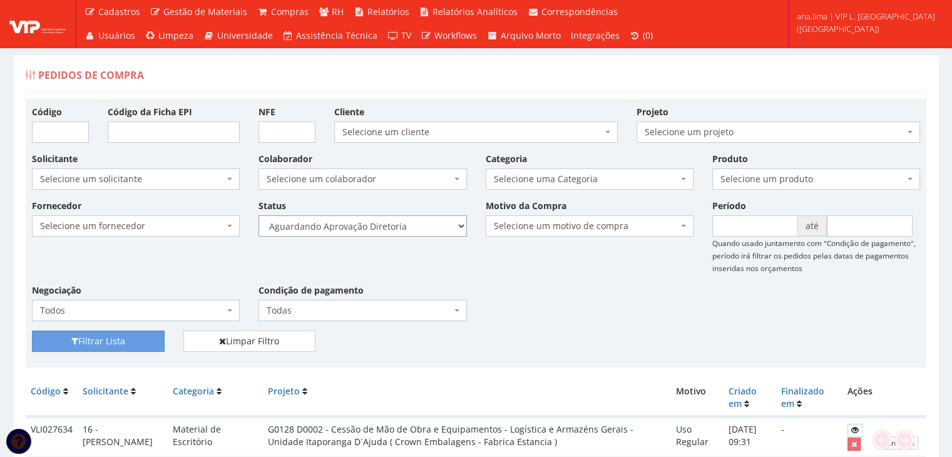
click at [409, 229] on select "Selecione um status Cancelado Aguardando Aprovação Diretoria Pedido Aprovado Ag…" at bounding box center [363, 225] width 208 height 21
select select "4"
click at [259, 215] on select "Selecione um status Cancelado Aguardando Aprovação Diretoria Pedido Aprovado Ag…" at bounding box center [363, 225] width 208 height 21
drag, startPoint x: 113, startPoint y: 341, endPoint x: 141, endPoint y: 331, distance: 29.7
click at [113, 339] on button "Filtrar Lista" at bounding box center [98, 341] width 133 height 21
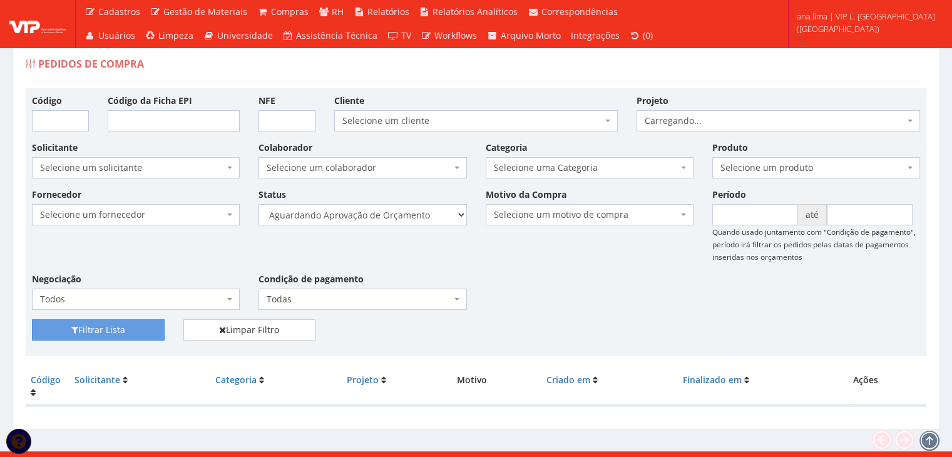
scroll to position [25, 0]
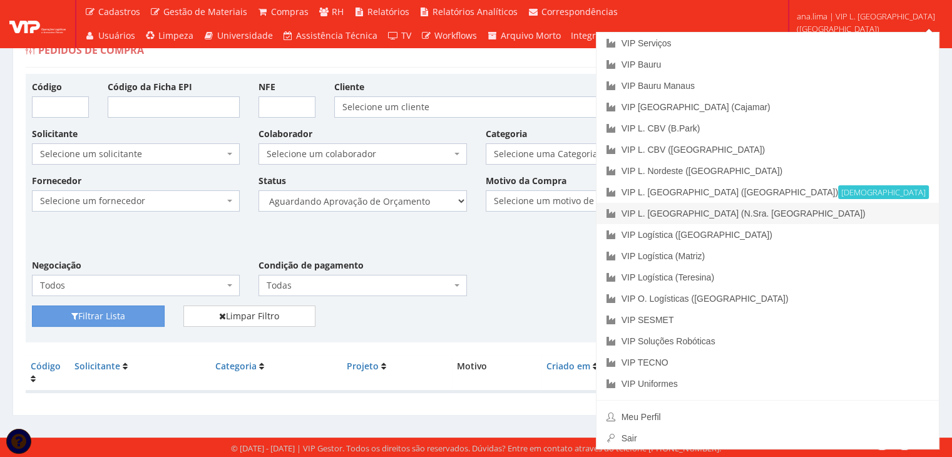
click at [851, 216] on link "VIP L. [GEOGRAPHIC_DATA] (N.Sra. [GEOGRAPHIC_DATA])" at bounding box center [768, 213] width 342 height 21
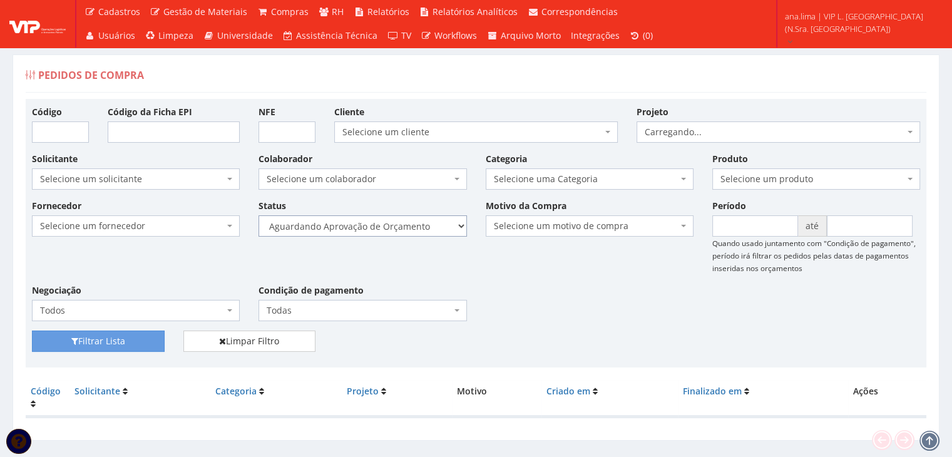
click at [402, 225] on select "Selecione um status Cancelado Aguardando Aprovação Diretoria Pedido Aprovado Ag…" at bounding box center [363, 225] width 208 height 21
select select "1"
click at [259, 215] on select "Selecione um status Cancelado Aguardando Aprovação Diretoria Pedido Aprovado Ag…" at bounding box center [363, 225] width 208 height 21
drag, startPoint x: 140, startPoint y: 336, endPoint x: 259, endPoint y: 279, distance: 132.2
click at [140, 336] on button "Filtrar Lista" at bounding box center [98, 341] width 133 height 21
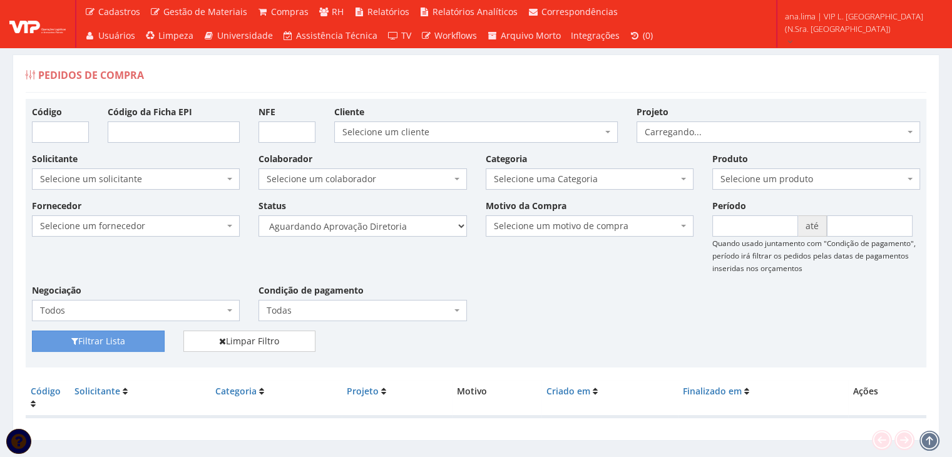
select select "4"
click at [259, 215] on select "Selecione um status Cancelado Aguardando Aprovação Diretoria Pedido Aprovado Ag…" at bounding box center [363, 225] width 208 height 21
click at [142, 331] on button "Filtrar Lista" at bounding box center [98, 341] width 133 height 21
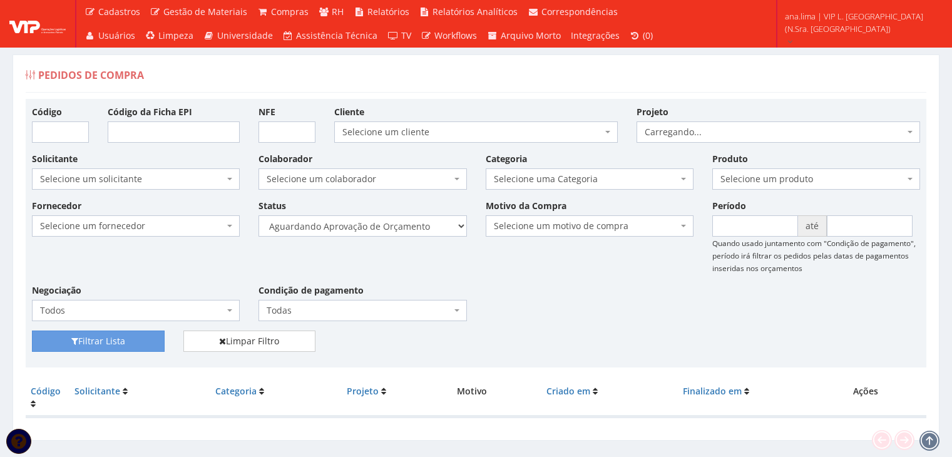
scroll to position [25, 0]
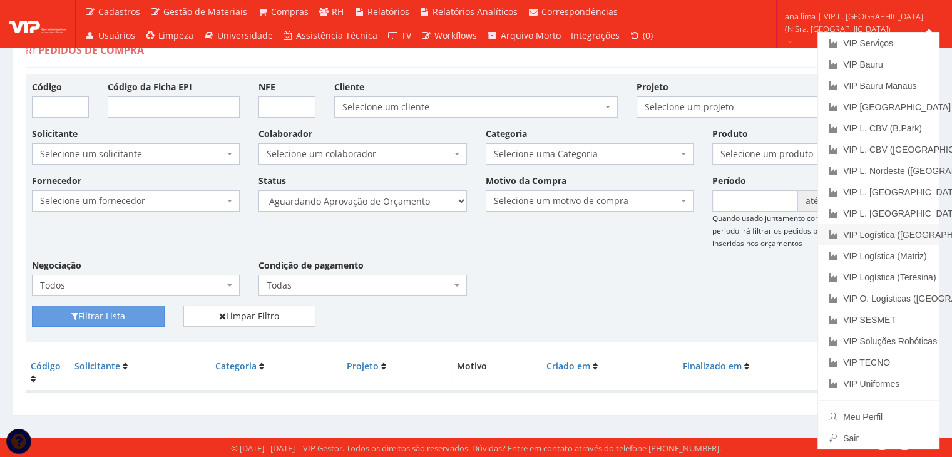
click at [881, 237] on link "VIP Logística ([GEOGRAPHIC_DATA])" at bounding box center [878, 234] width 121 height 21
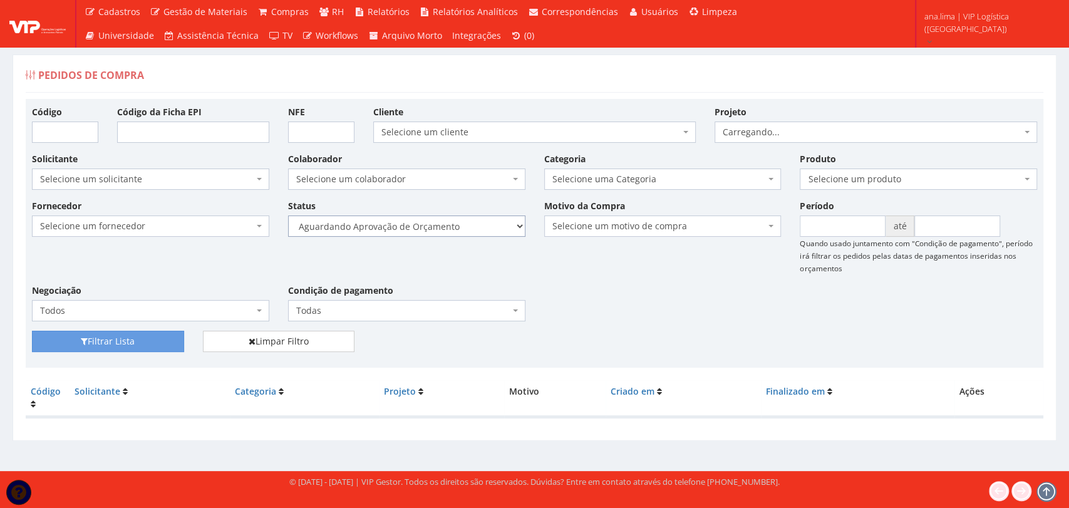
click at [441, 233] on select "Selecione um status Cancelado Aguardando Aprovação Diretoria Pedido Aprovado Ag…" at bounding box center [406, 225] width 237 height 21
select select "1"
click at [288, 215] on select "Selecione um status Cancelado Aguardando Aprovação Diretoria Pedido Aprovado Ag…" at bounding box center [406, 225] width 237 height 21
click at [152, 343] on button "Filtrar Lista" at bounding box center [108, 341] width 152 height 21
click at [416, 220] on select "Selecione um status Cancelado Aguardando Aprovação Diretoria Pedido Aprovado Ag…" at bounding box center [406, 225] width 237 height 21
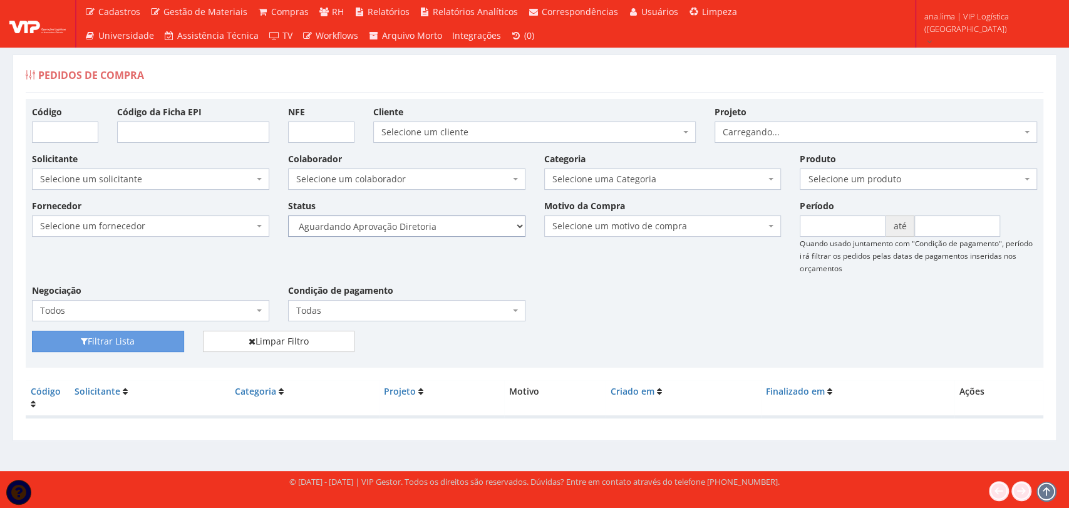
select select "4"
click at [288, 215] on select "Selecione um status Cancelado Aguardando Aprovação Diretoria Pedido Aprovado Ag…" at bounding box center [406, 225] width 237 height 21
click at [99, 345] on button "Filtrar Lista" at bounding box center [108, 341] width 152 height 21
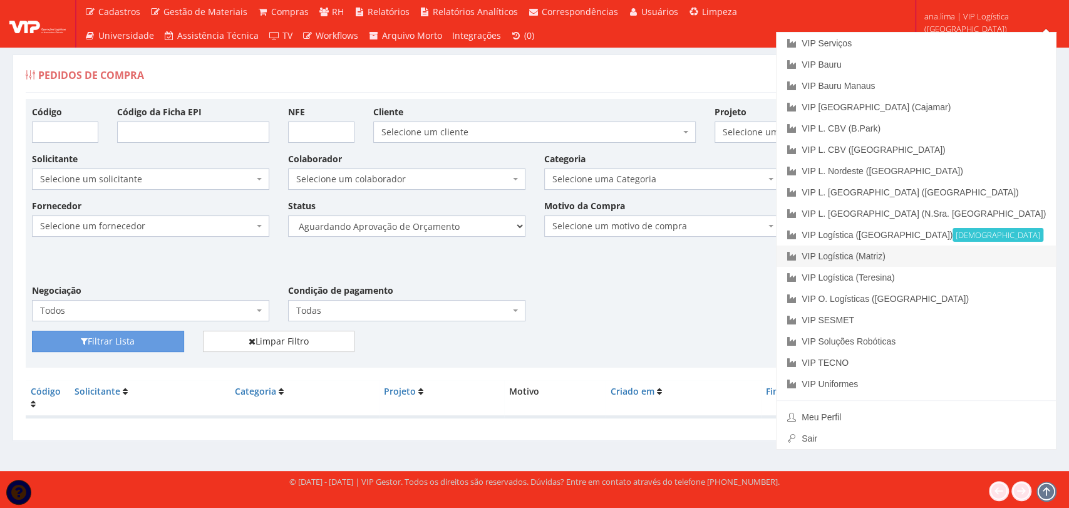
click at [966, 253] on link "VIP Logística (Matriz)" at bounding box center [915, 255] width 279 height 21
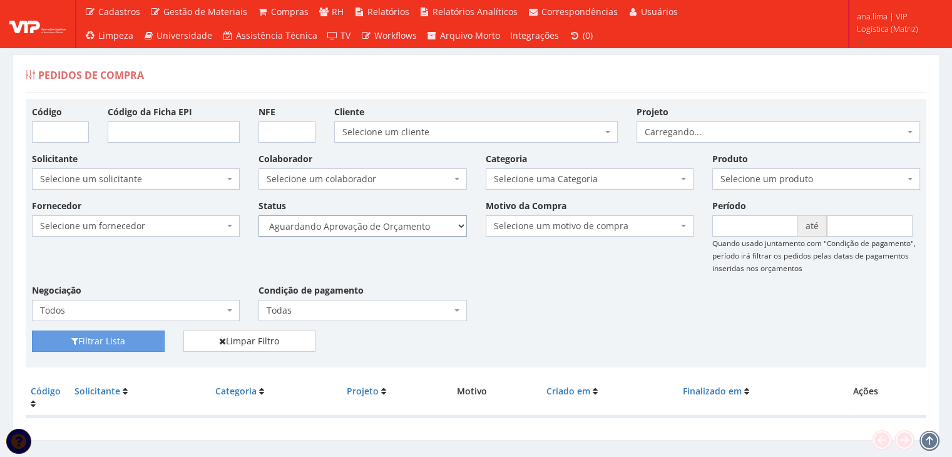
drag, startPoint x: 400, startPoint y: 226, endPoint x: 396, endPoint y: 234, distance: 9.2
click at [400, 226] on select "Selecione um status Cancelado Aguardando Aprovação Diretoria Pedido Aprovado Ag…" at bounding box center [363, 225] width 208 height 21
select select "1"
click at [259, 215] on select "Selecione um status Cancelado Aguardando Aprovação Diretoria Pedido Aprovado Ag…" at bounding box center [363, 225] width 208 height 21
drag, startPoint x: 135, startPoint y: 341, endPoint x: 163, endPoint y: 324, distance: 32.3
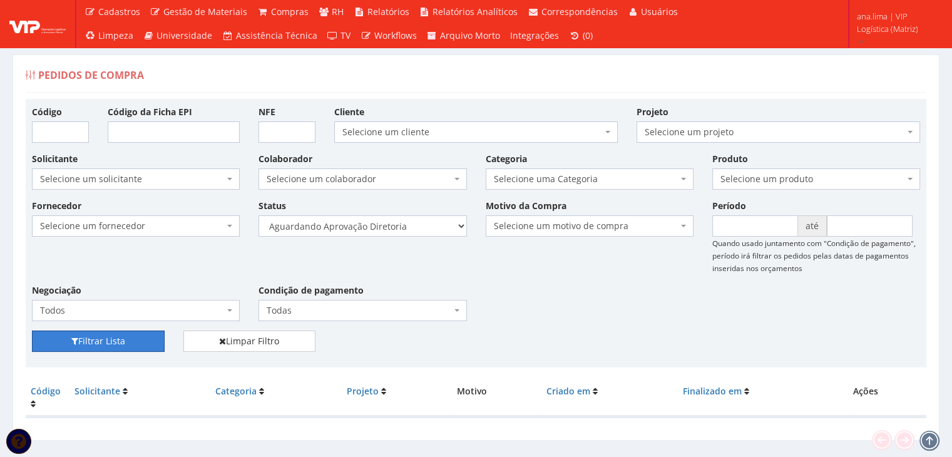
click at [135, 340] on button "Filtrar Lista" at bounding box center [98, 341] width 133 height 21
click at [388, 237] on div "Fornecedor Selecione um fornecedor ******** ******** 1000 MARCAS BRASIL 123 MIL…" at bounding box center [476, 264] width 907 height 131
click at [390, 225] on select "Selecione um status Cancelado Aguardando Aprovação Diretoria Pedido Aprovado Ag…" at bounding box center [363, 225] width 208 height 21
select select "4"
click at [259, 215] on select "Selecione um status Cancelado Aguardando Aprovação Diretoria Pedido Aprovado Ag…" at bounding box center [363, 225] width 208 height 21
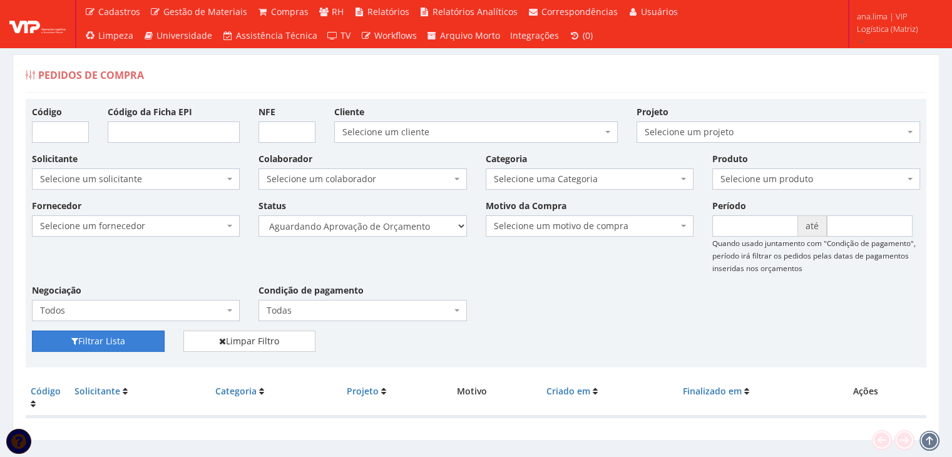
click at [112, 349] on button "Filtrar Lista" at bounding box center [98, 341] width 133 height 21
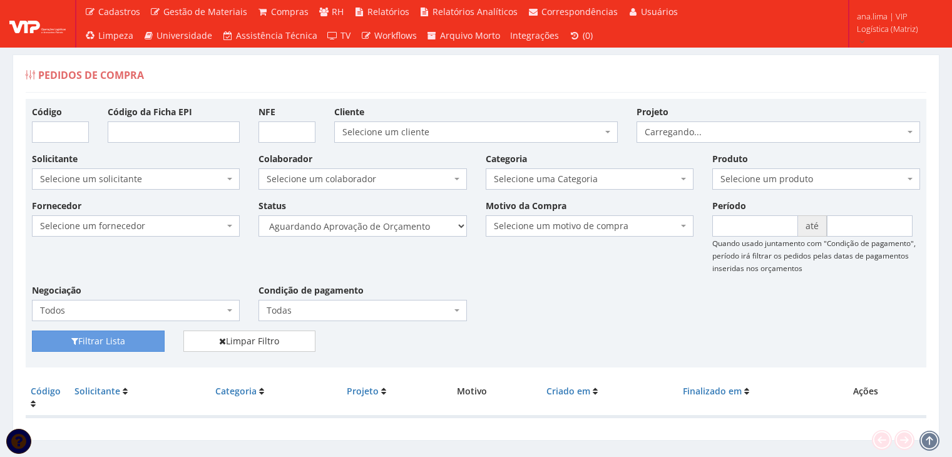
scroll to position [25, 0]
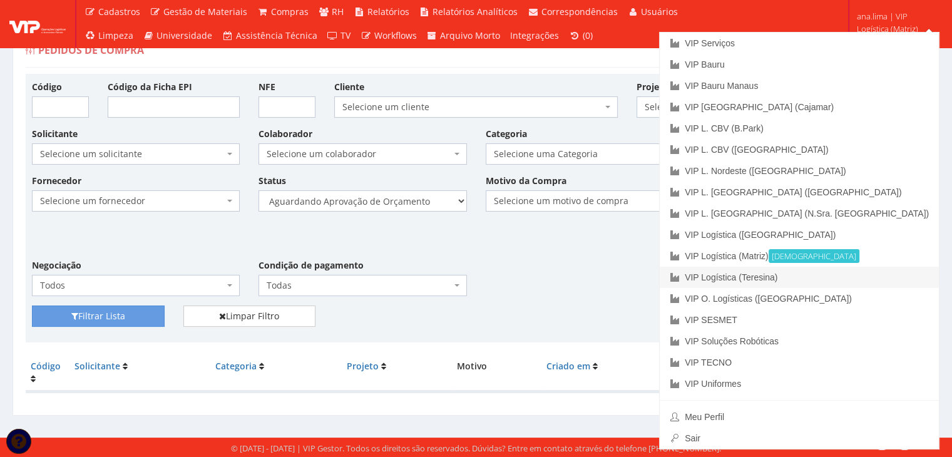
click at [860, 279] on link "VIP Logística (Teresina)" at bounding box center [799, 277] width 279 height 21
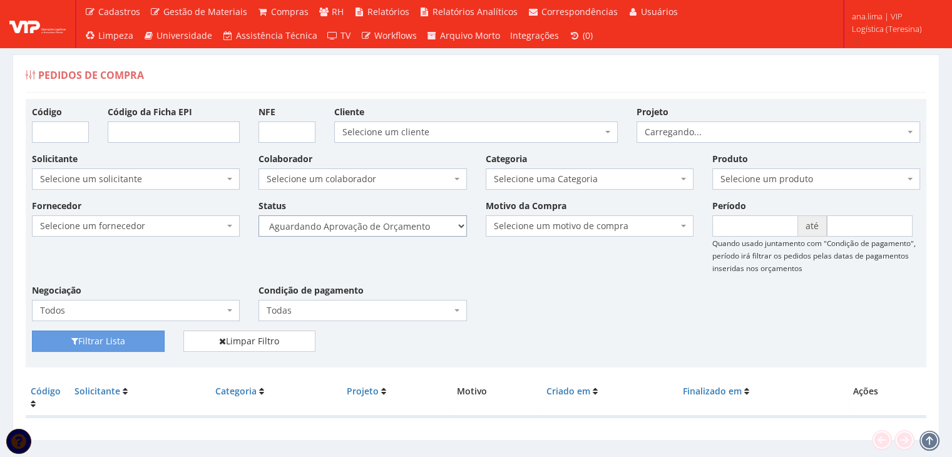
click at [406, 227] on select "Selecione um status Cancelado Aguardando Aprovação Diretoria Pedido Aprovado Ag…" at bounding box center [363, 225] width 208 height 21
select select "1"
click at [259, 215] on select "Selecione um status Cancelado Aguardando Aprovação Diretoria Pedido Aprovado Ag…" at bounding box center [363, 225] width 208 height 21
click at [117, 349] on button "Filtrar Lista" at bounding box center [98, 341] width 133 height 21
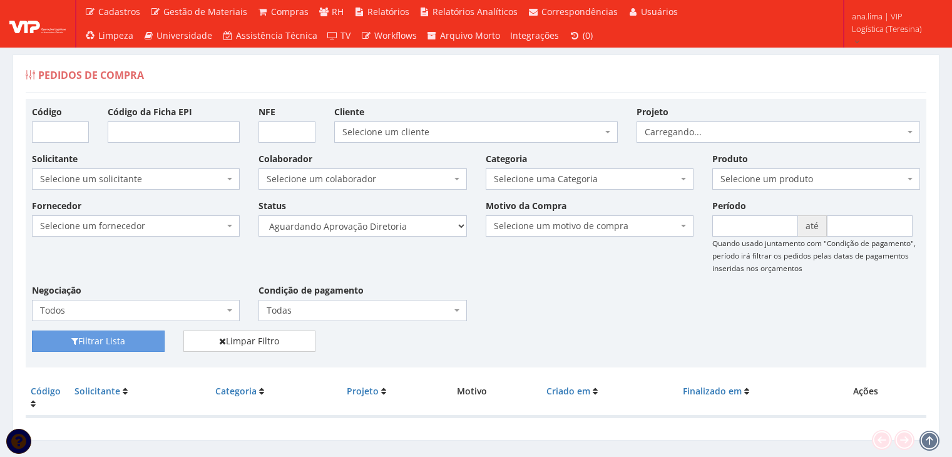
click at [387, 228] on select "Selecione um status Cancelado Aguardando Aprovação Diretoria Pedido Aprovado Ag…" at bounding box center [363, 225] width 208 height 21
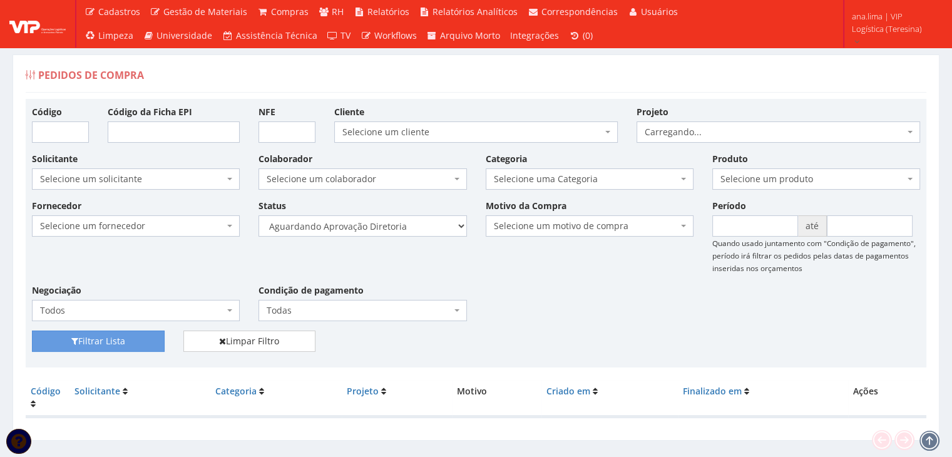
select select "4"
click at [259, 215] on select "Selecione um status Cancelado Aguardando Aprovação Diretoria Pedido Aprovado Ag…" at bounding box center [363, 225] width 208 height 21
click at [145, 338] on button "Filtrar Lista" at bounding box center [98, 341] width 133 height 21
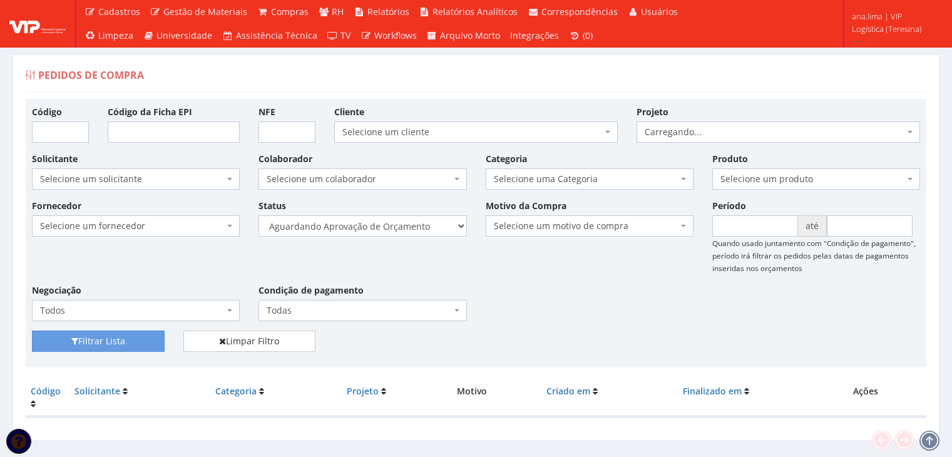
scroll to position [25, 0]
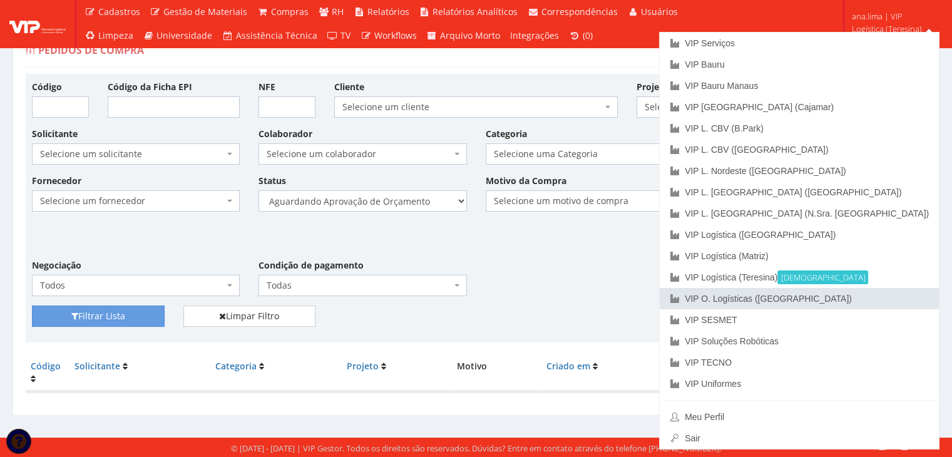
drag, startPoint x: 888, startPoint y: 294, endPoint x: 540, endPoint y: 296, distance: 348.7
click at [888, 294] on link "VIP O. Logísticas ([GEOGRAPHIC_DATA])" at bounding box center [799, 298] width 279 height 21
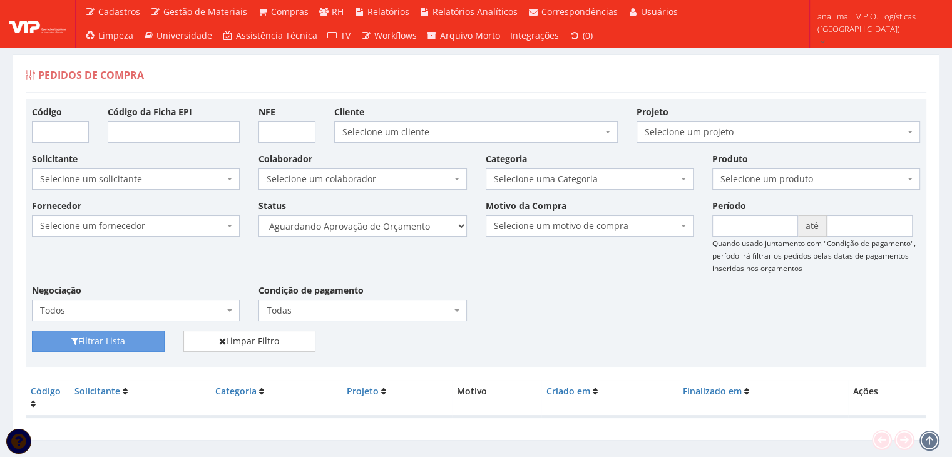
select select "1"
click at [259, 215] on select "Selecione um status Cancelado Aguardando Aprovação Diretoria Pedido Aprovado Ag…" at bounding box center [363, 225] width 208 height 21
click at [120, 344] on button "Filtrar Lista" at bounding box center [98, 341] width 133 height 21
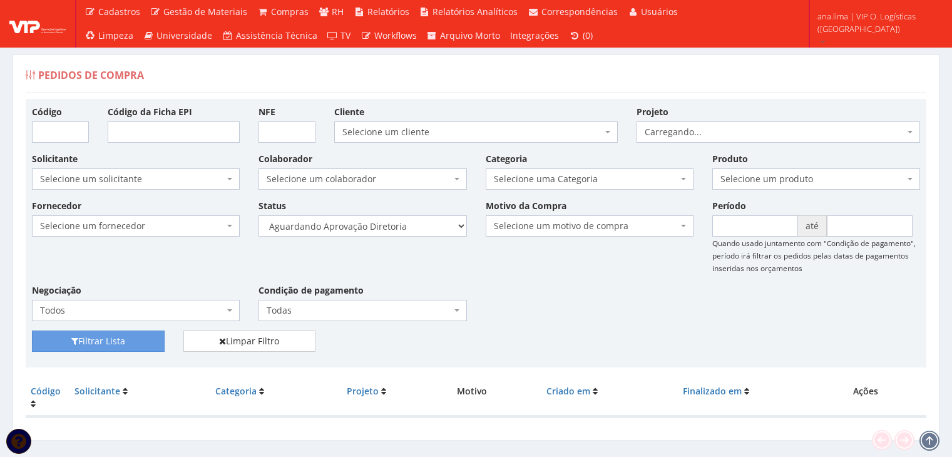
click at [414, 226] on select "Selecione um status Cancelado Aguardando Aprovação Diretoria Pedido Aprovado Ag…" at bounding box center [363, 225] width 208 height 21
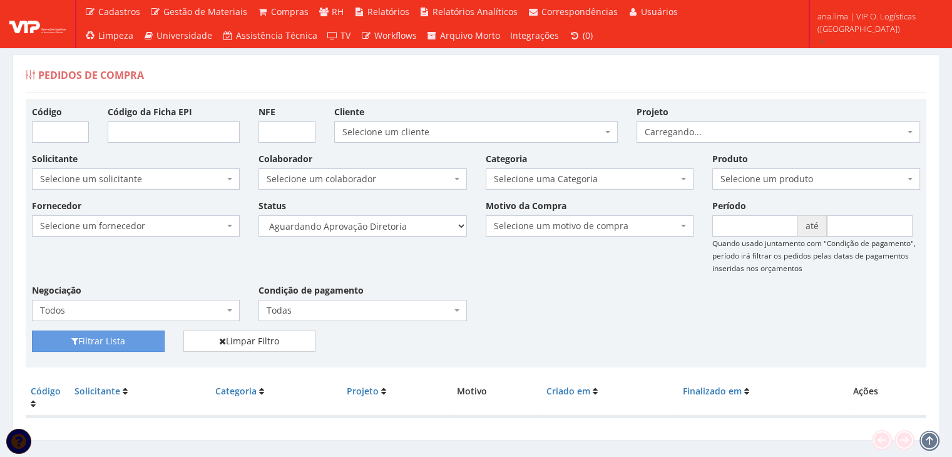
select select "4"
click at [259, 215] on select "Selecione um status Cancelado Aguardando Aprovação Diretoria Pedido Aprovado Ag…" at bounding box center [363, 225] width 208 height 21
click at [118, 336] on button "Filtrar Lista" at bounding box center [98, 341] width 133 height 21
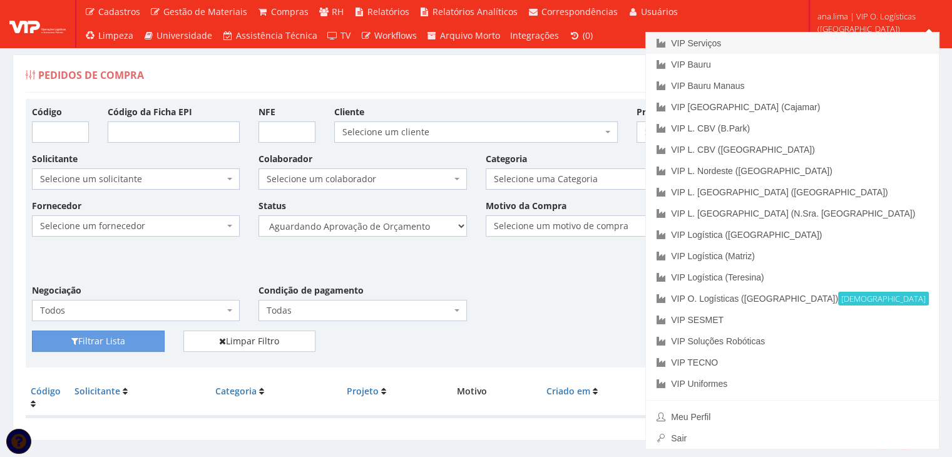
drag, startPoint x: 823, startPoint y: 45, endPoint x: 411, endPoint y: 72, distance: 412.2
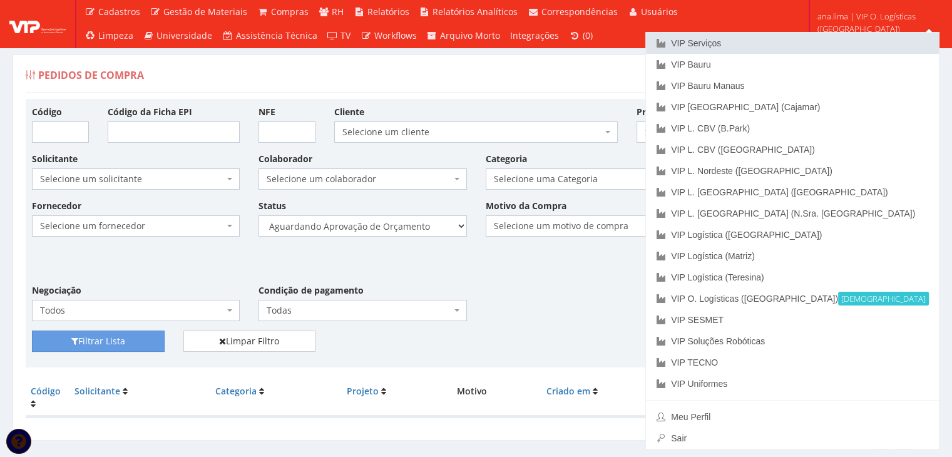
click at [822, 45] on link "VIP Serviços" at bounding box center [792, 43] width 293 height 21
